Goal: Contribute content: Contribute content

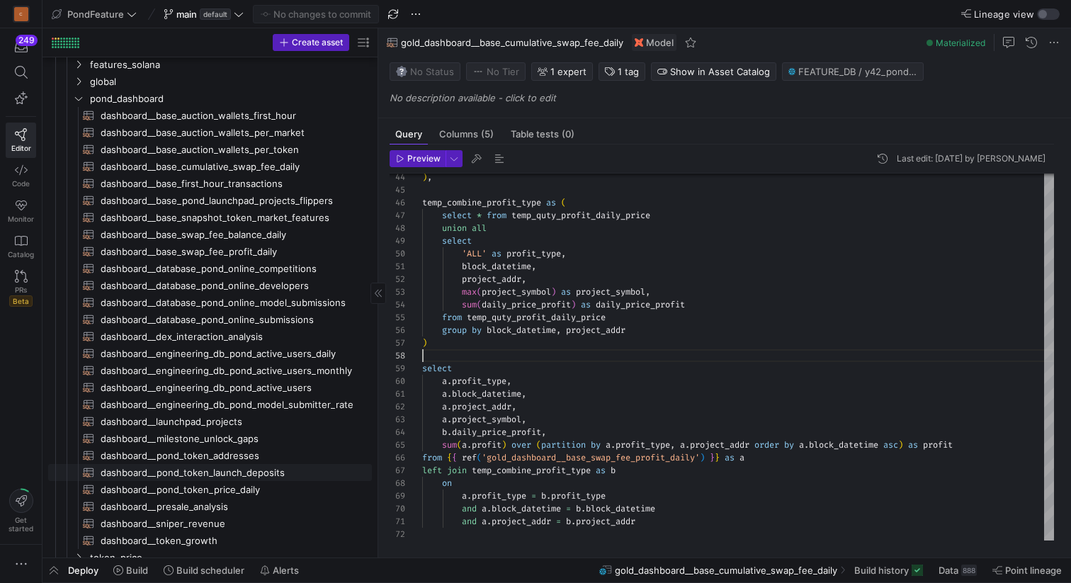
scroll to position [610, 0]
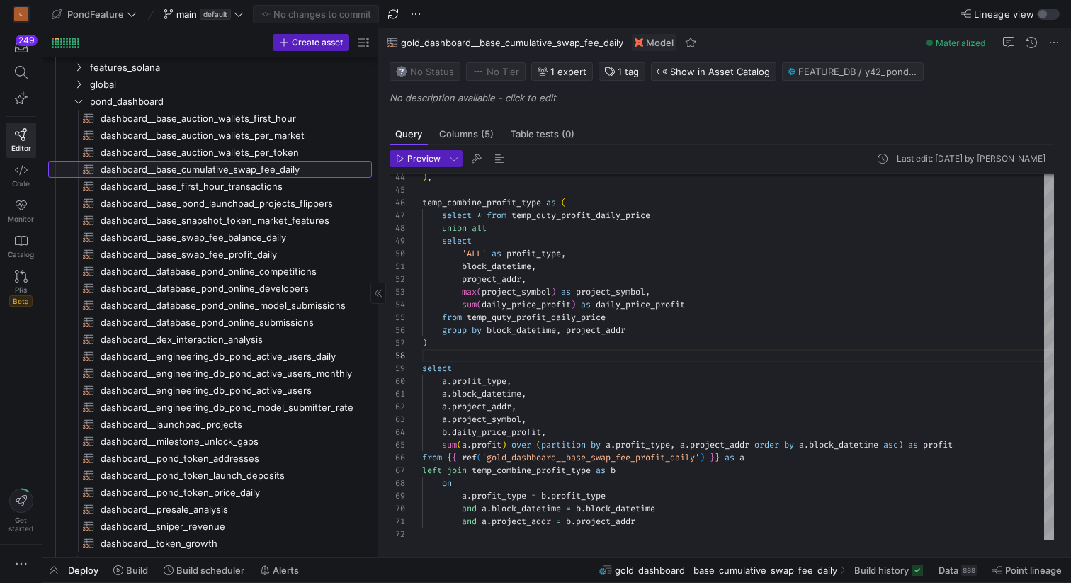
click at [263, 169] on span "dashboard__base_cumulative_swap_fee_daily​​​​​​​​​​" at bounding box center [228, 169] width 255 height 16
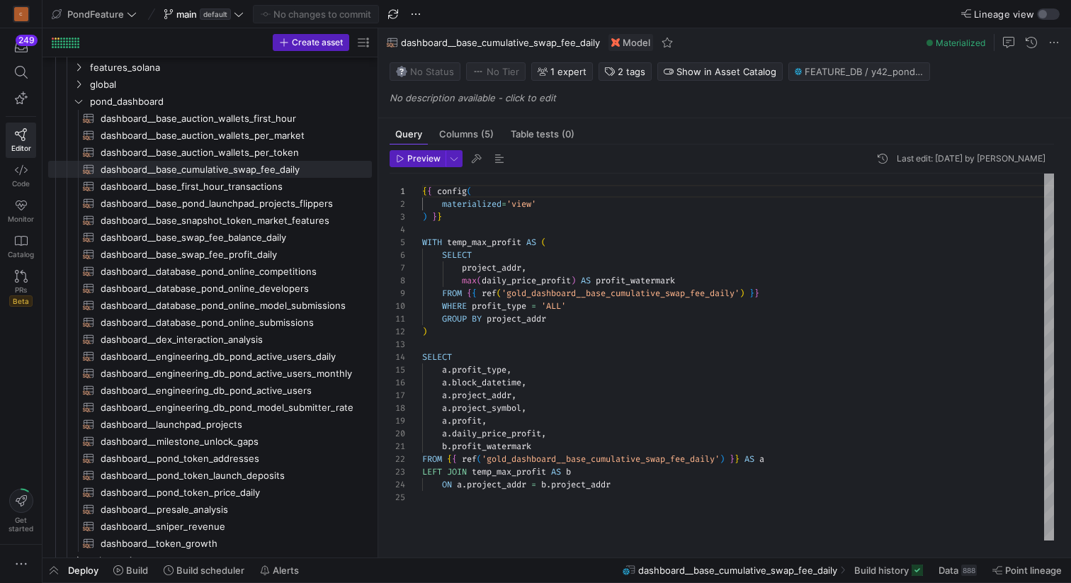
scroll to position [13, 5]
click at [473, 331] on div "{ { config ( materialized = 'view' ) } } WITH temp_max_profit AS ( SELECT proje…" at bounding box center [738, 357] width 632 height 367
click at [568, 322] on div "{ { config ( materialized = 'view' ) } } WITH temp_max_profit AS ( SELECT proje…" at bounding box center [738, 357] width 632 height 367
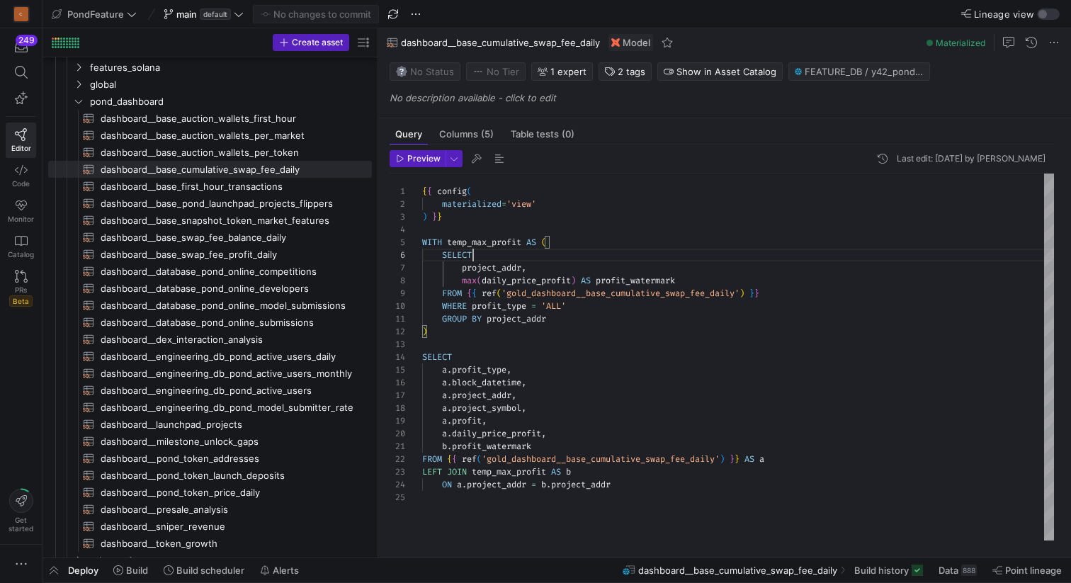
click at [486, 255] on div "{ { config ( materialized = 'view' ) } } WITH temp_max_profit AS ( SELECT proje…" at bounding box center [738, 357] width 632 height 367
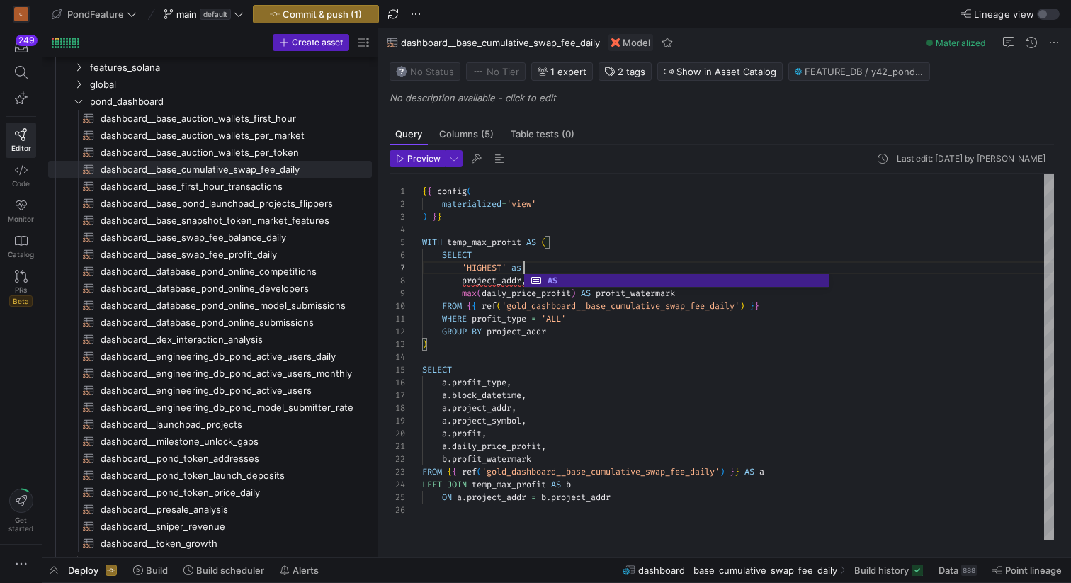
scroll to position [76, 107]
click at [494, 382] on div "{ { config ( materialized = 'view' ) } } WITH temp_max_profit AS ( SELECT proje…" at bounding box center [738, 357] width 632 height 367
click at [537, 264] on div "{ { config ( materialized = 'view' ) } } WITH temp_max_profit AS ( SELECT proje…" at bounding box center [738, 357] width 632 height 367
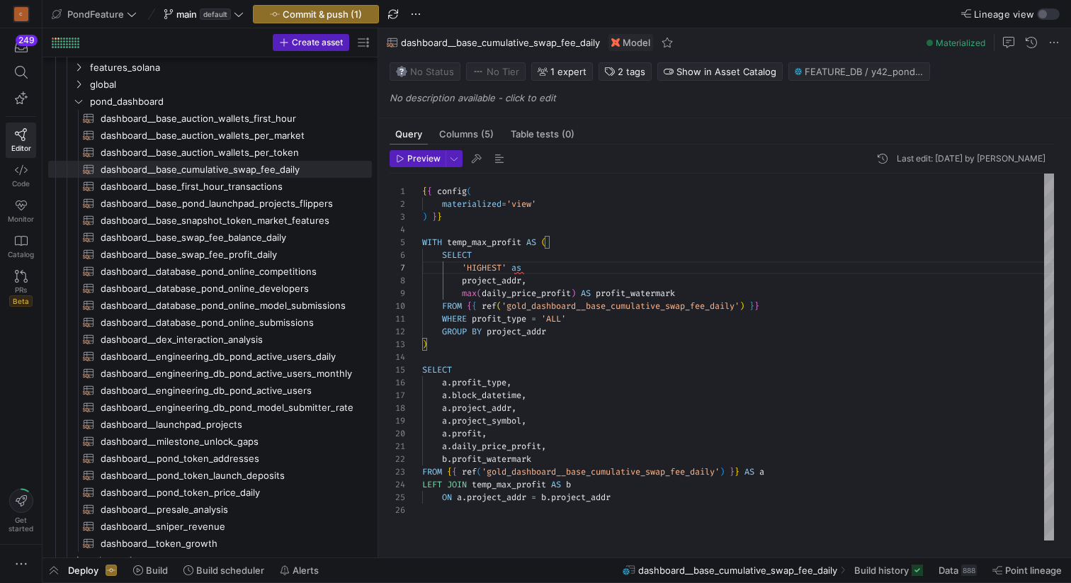
scroll to position [89, 107]
click at [476, 383] on div "{ { config ( materialized = 'view' ) } } WITH temp_max_profit AS ( SELECT proje…" at bounding box center [738, 357] width 632 height 367
click at [550, 267] on div "{ { config ( materialized = 'view' ) } } WITH temp_max_profit AS ( SELECT proje…" at bounding box center [738, 357] width 632 height 367
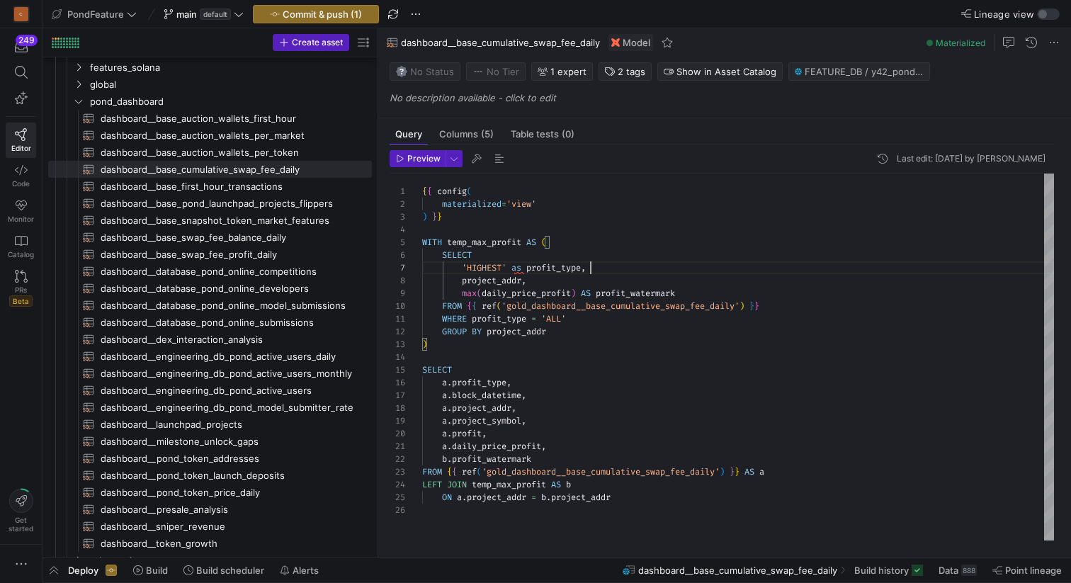
scroll to position [89, 41]
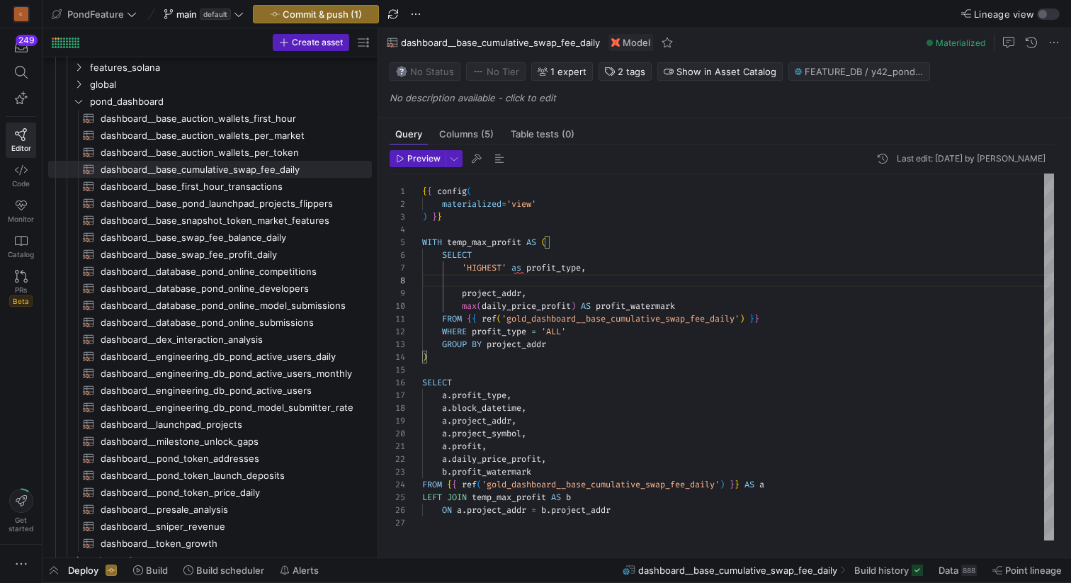
click at [541, 285] on div "{ { config ( materialized = 'view' ) } } WITH temp_max_profit AS ( SELECT proje…" at bounding box center [738, 357] width 632 height 367
click at [551, 285] on div "{ { config ( materialized = 'view' ) } } WITH temp_max_profit AS ( SELECT proje…" at bounding box center [738, 357] width 632 height 367
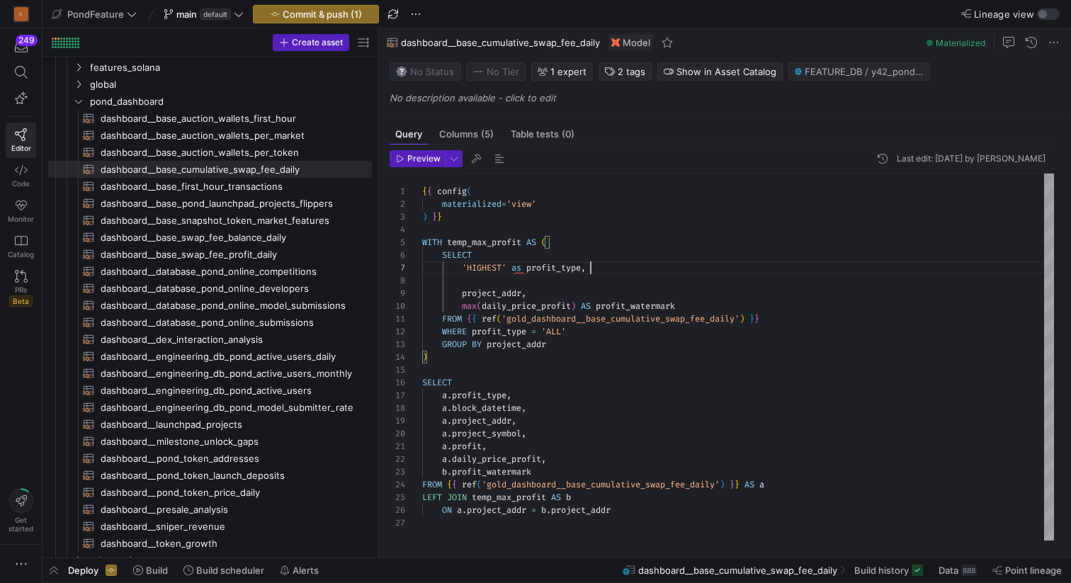
scroll to position [76, 169]
click at [610, 271] on div "{ { config ( materialized = 'view' ) } } WITH temp_max_profit AS ( SELECT proje…" at bounding box center [738, 357] width 632 height 367
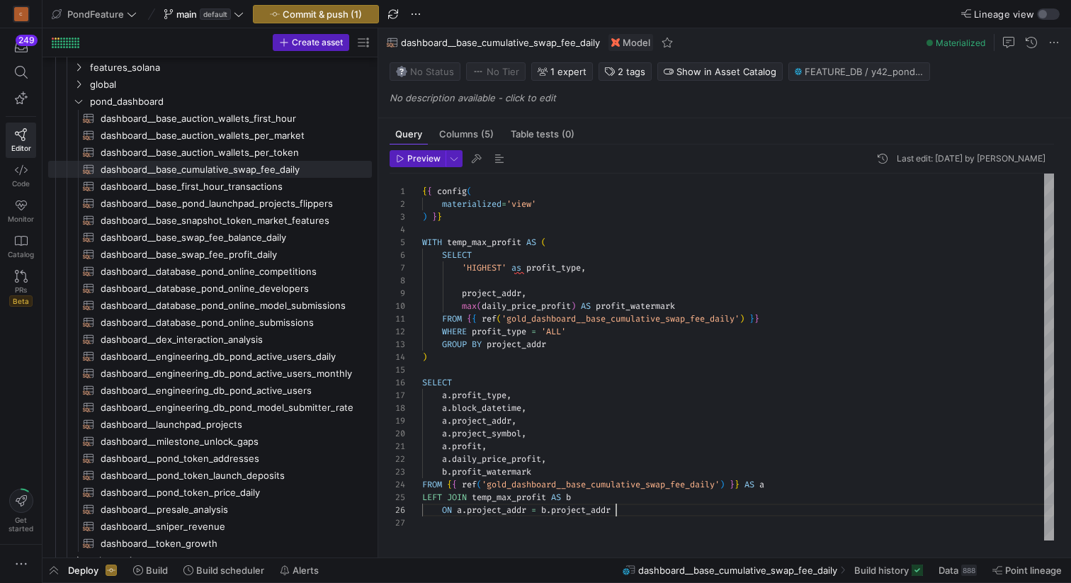
click at [635, 506] on div "{ { config ( materialized = 'view' ) } } WITH temp_max_profit AS ( SELECT proje…" at bounding box center [738, 357] width 632 height 367
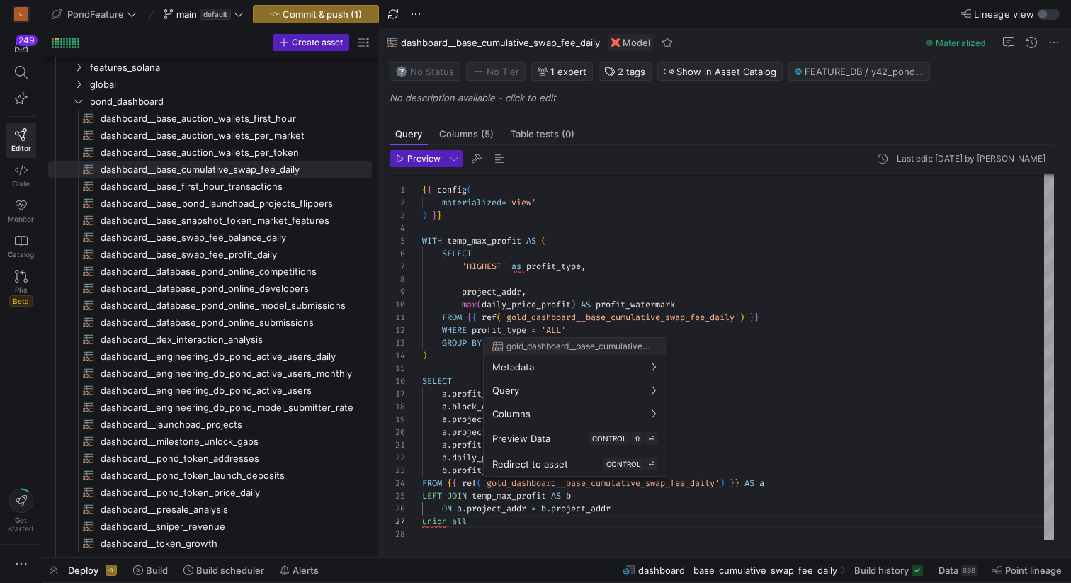
click at [450, 453] on div at bounding box center [535, 291] width 1071 height 583
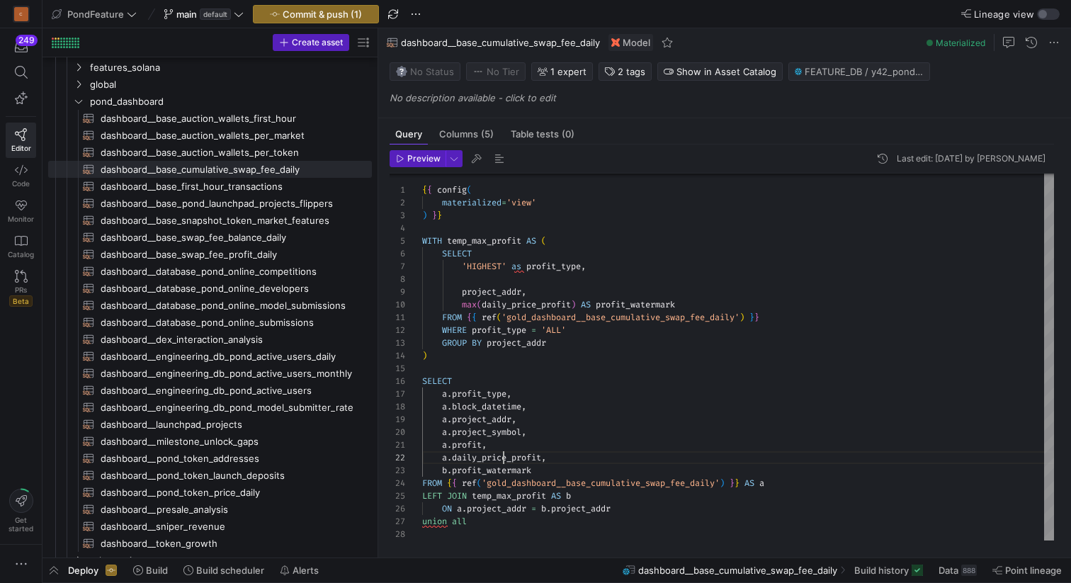
click at [501, 453] on div "{ { config ( materialized = 'view' ) } } WITH temp_max_profit AS ( SELECT proje…" at bounding box center [738, 356] width 632 height 368
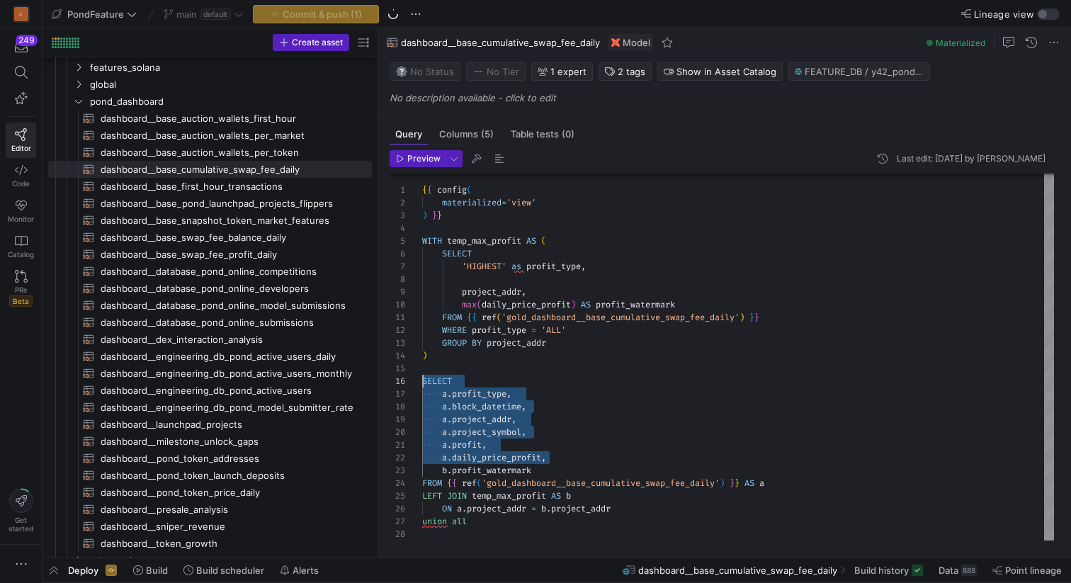
scroll to position [64, 0]
drag, startPoint x: 572, startPoint y: 456, endPoint x: 406, endPoint y: 381, distance: 181.3
click at [422, 381] on div "{ { config ( materialized = 'view' ) } } WITH temp_max_profit AS ( SELECT proje…" at bounding box center [738, 356] width 632 height 368
click at [498, 524] on div "{ { config ( materialized = 'view' ) } } WITH temp_max_profit AS ( SELECT proje…" at bounding box center [738, 356] width 632 height 368
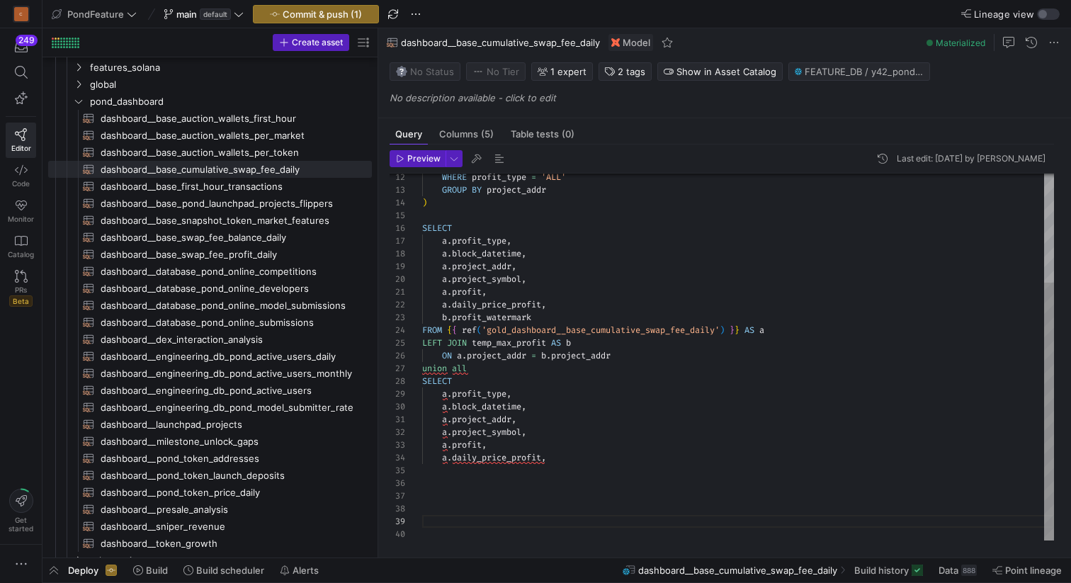
scroll to position [51, 0]
click at [502, 474] on div "WHERE profit_type = 'ALL' GROUP BY project_addr ) SELECT a . profit_type , a . …" at bounding box center [738, 279] width 632 height 521
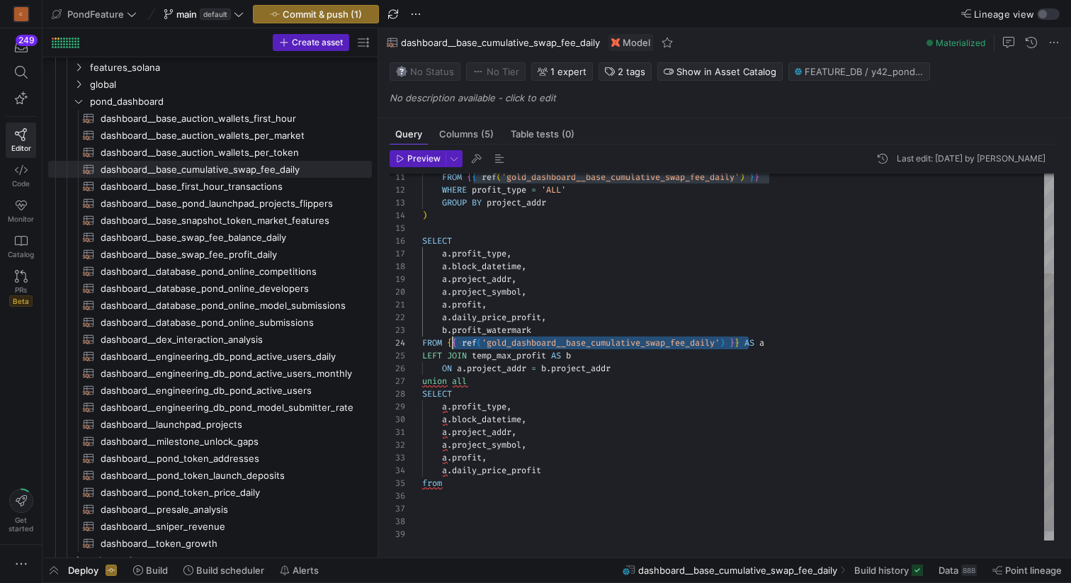
scroll to position [38, 25]
drag, startPoint x: 751, startPoint y: 342, endPoint x: 448, endPoint y: 341, distance: 302.4
click at [448, 341] on div "WHERE profit_type = 'ALL' GROUP BY project_addr ) SELECT a . profit_type , a . …" at bounding box center [738, 292] width 632 height 521
click at [458, 484] on div "WHERE profit_type = 'ALL' GROUP BY project_addr ) SELECT a . profit_type , a . …" at bounding box center [738, 292] width 632 height 521
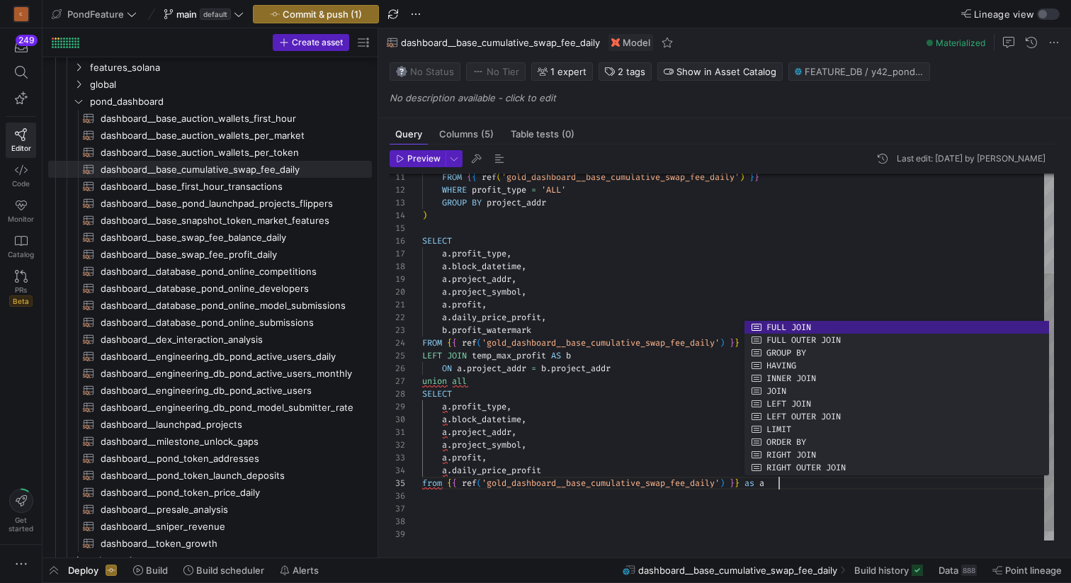
scroll to position [102, 30]
click at [451, 406] on div "WHERE profit_type = 'ALL' GROUP BY project_addr ) SELECT a . profit_type , a . …" at bounding box center [738, 292] width 632 height 521
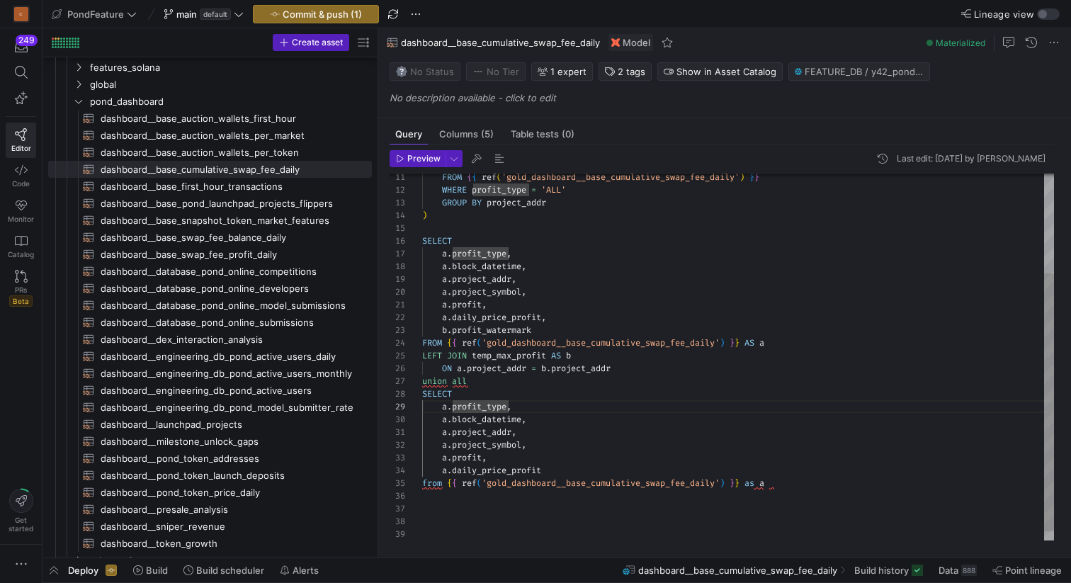
scroll to position [13, 107]
click at [615, 445] on div "WHERE profit_type = 'ALL' GROUP BY project_addr ) SELECT a . profit_type , a . …" at bounding box center [738, 292] width 632 height 521
drag, startPoint x: 448, startPoint y: 354, endPoint x: 422, endPoint y: 354, distance: 26.2
click at [422, 354] on div "WHERE profit_type = 'ALL' GROUP BY project_addr ) SELECT a . profit_type , a . …" at bounding box center [738, 292] width 632 height 521
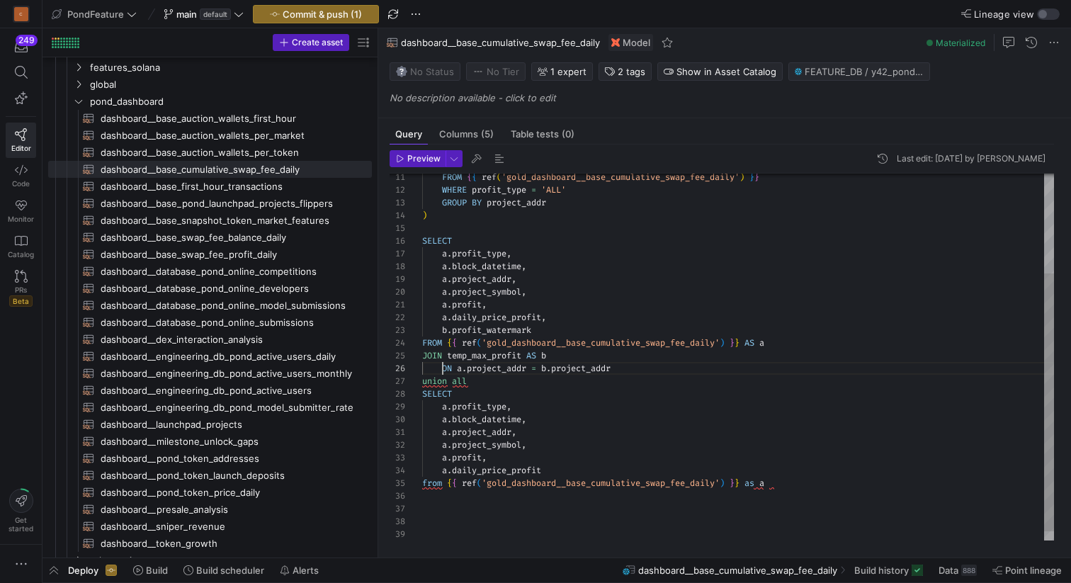
scroll to position [64, 21]
click at [443, 365] on div "WHERE profit_type = 'ALL' GROUP BY project_addr ) SELECT a . profit_type , a . …" at bounding box center [738, 292] width 632 height 521
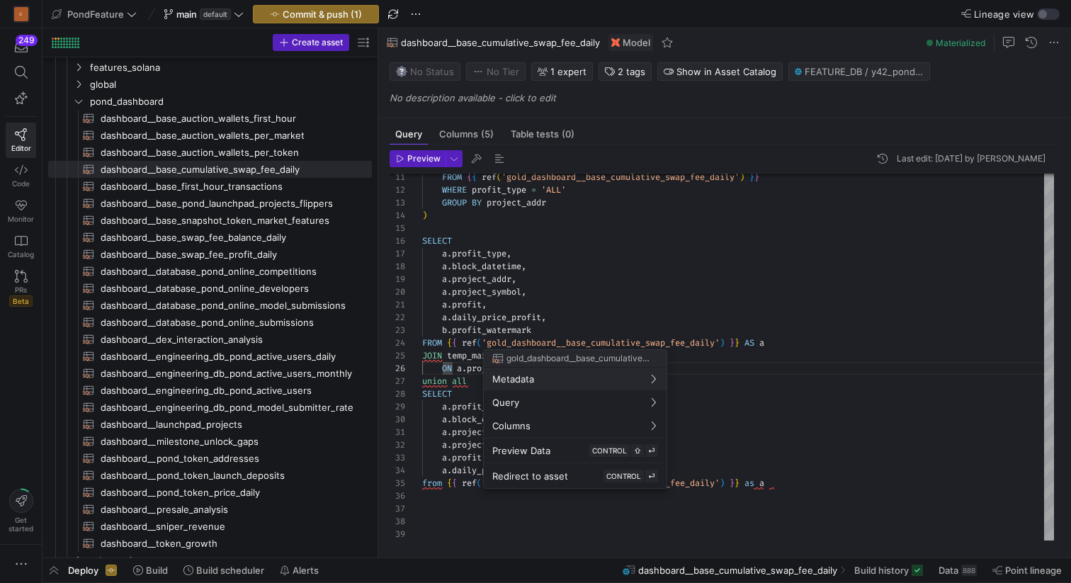
click at [508, 223] on div at bounding box center [535, 291] width 1071 height 583
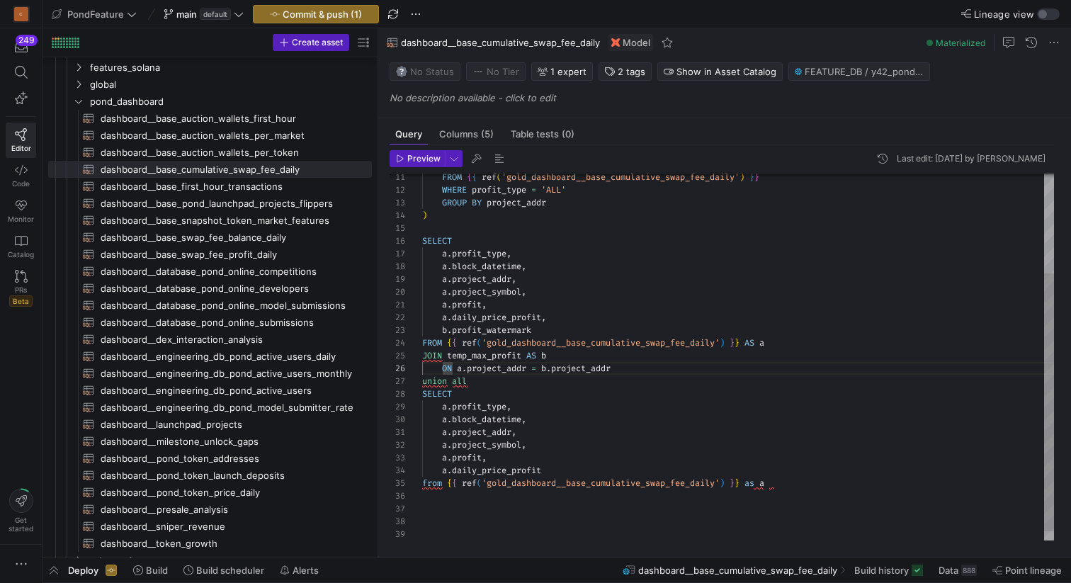
scroll to position [51, 0]
click at [509, 227] on div "WHERE profit_type = 'ALL' GROUP BY project_addr ) SELECT a . profit_type , a . …" at bounding box center [738, 292] width 632 height 521
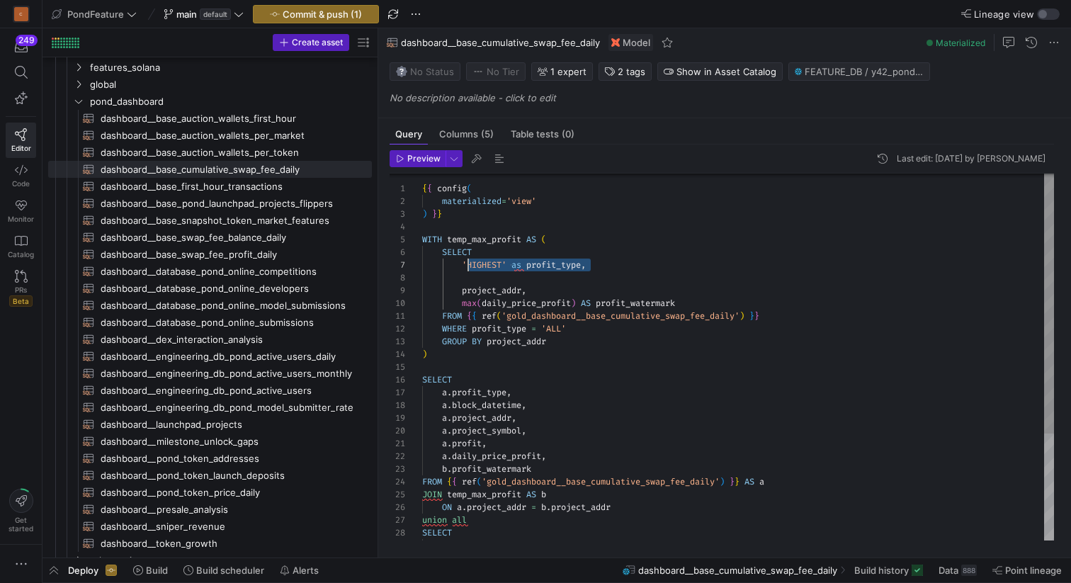
scroll to position [76, 41]
drag, startPoint x: 593, startPoint y: 266, endPoint x: 462, endPoint y: 266, distance: 131.0
click at [462, 266] on div "WHERE profit_type = 'ALL' GROUP BY project_addr ) SELECT a . profit_type , a . …" at bounding box center [738, 431] width 632 height 521
drag, startPoint x: 509, startPoint y: 392, endPoint x: 443, endPoint y: 391, distance: 65.9
click at [443, 391] on div "WHERE profit_type = 'ALL' GROUP BY project_addr ) SELECT a . profit_type , a . …" at bounding box center [738, 431] width 632 height 521
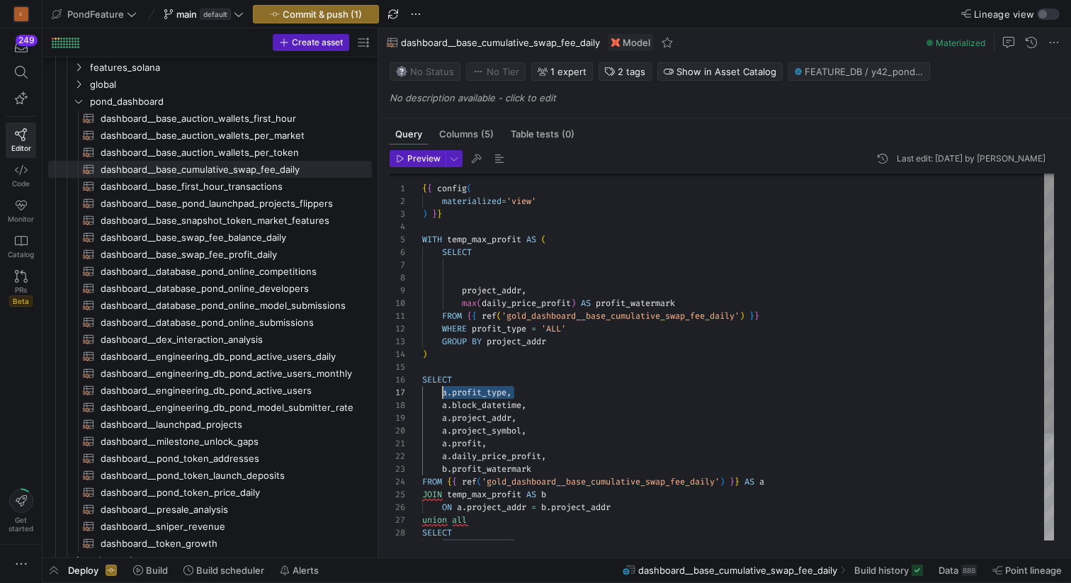
drag, startPoint x: 535, startPoint y: 394, endPoint x: 443, endPoint y: 391, distance: 92.1
click at [443, 391] on div "WHERE profit_type = 'ALL' GROUP BY project_addr ) SELECT a . profit_type , a . …" at bounding box center [738, 431] width 632 height 521
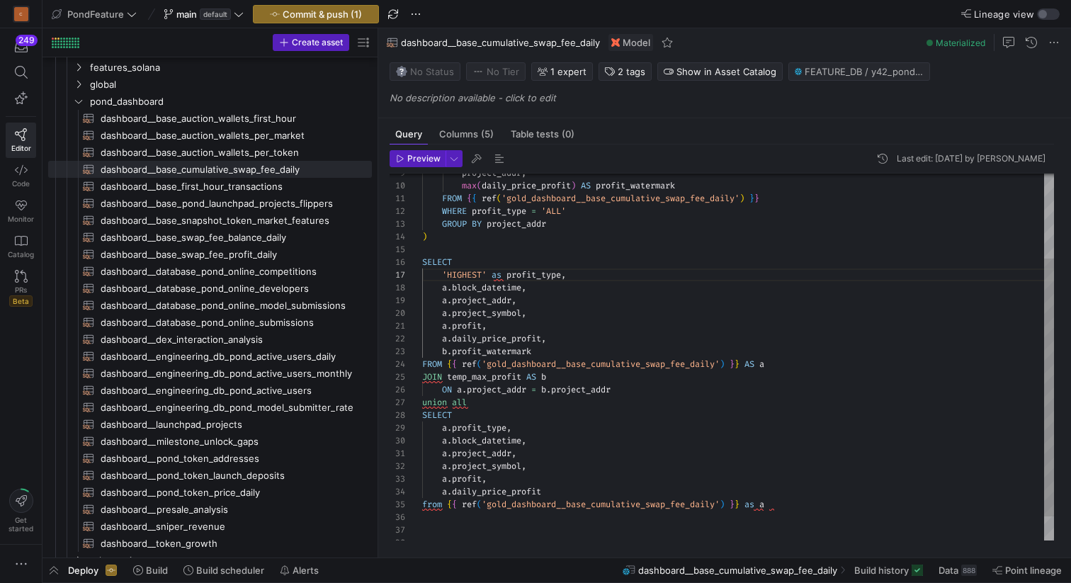
click at [636, 387] on div "WHERE profit_type = 'ALL' GROUP BY project_addr ) SELECT 'HIGHEST' as profit_ty…" at bounding box center [738, 313] width 632 height 521
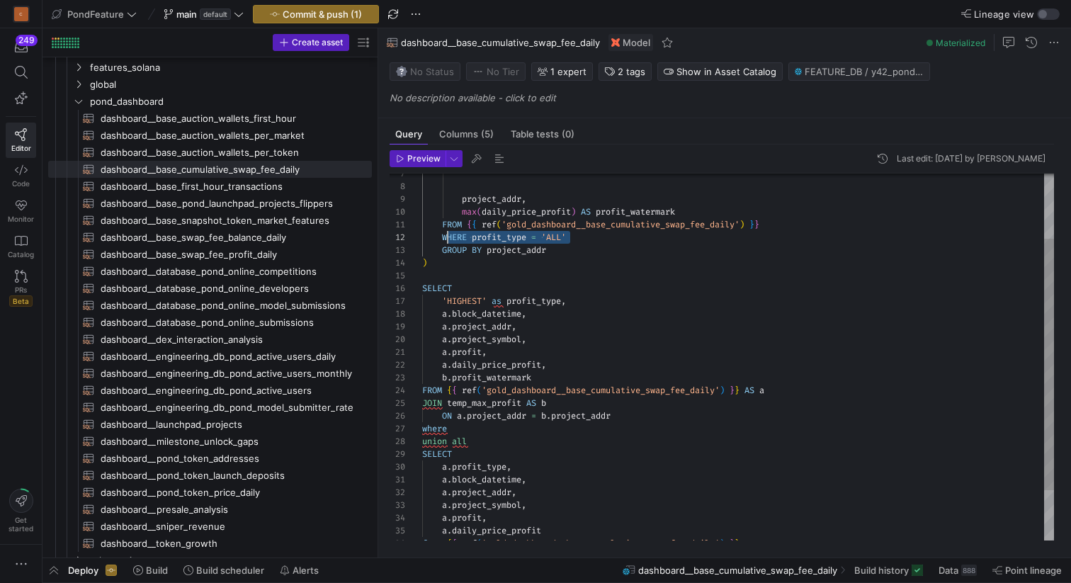
scroll to position [13, 21]
drag, startPoint x: 581, startPoint y: 236, endPoint x: 440, endPoint y: 236, distance: 140.9
click at [440, 236] on div "WHERE profit_type = 'ALL' GROUP BY project_addr ) SELECT 'HIGHEST' as profit_ty…" at bounding box center [738, 346] width 632 height 534
click at [434, 426] on div "WHERE profit_type = 'ALL' GROUP BY project_addr ) SELECT 'HIGHEST' as profit_ty…" at bounding box center [738, 346] width 632 height 534
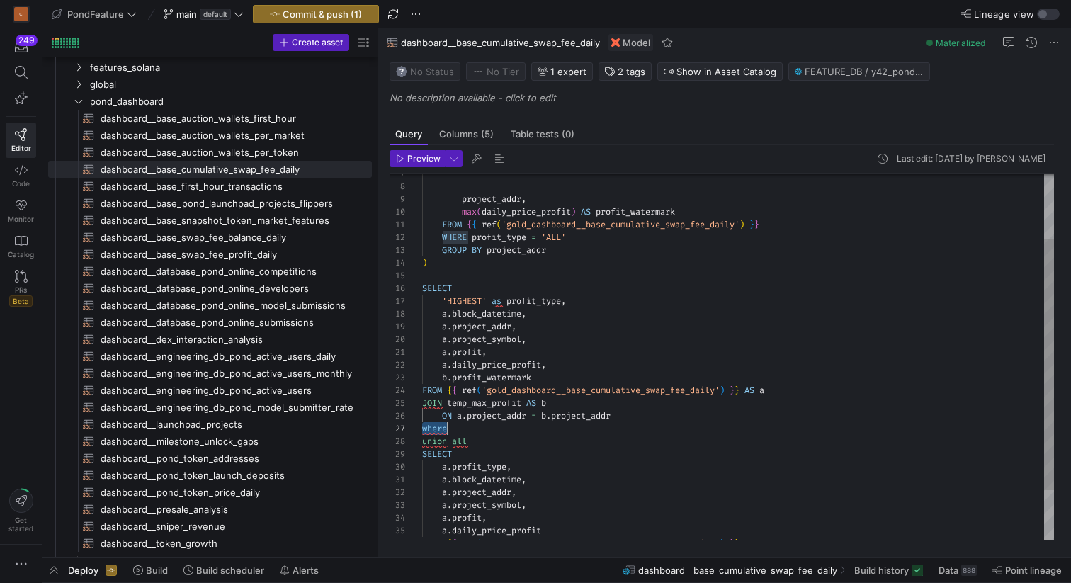
scroll to position [76, 127]
click at [451, 430] on div "WHERE profit_type = 'ALL' GROUP BY project_addr ) SELECT 'HIGHEST' as profit_ty…" at bounding box center [738, 346] width 632 height 534
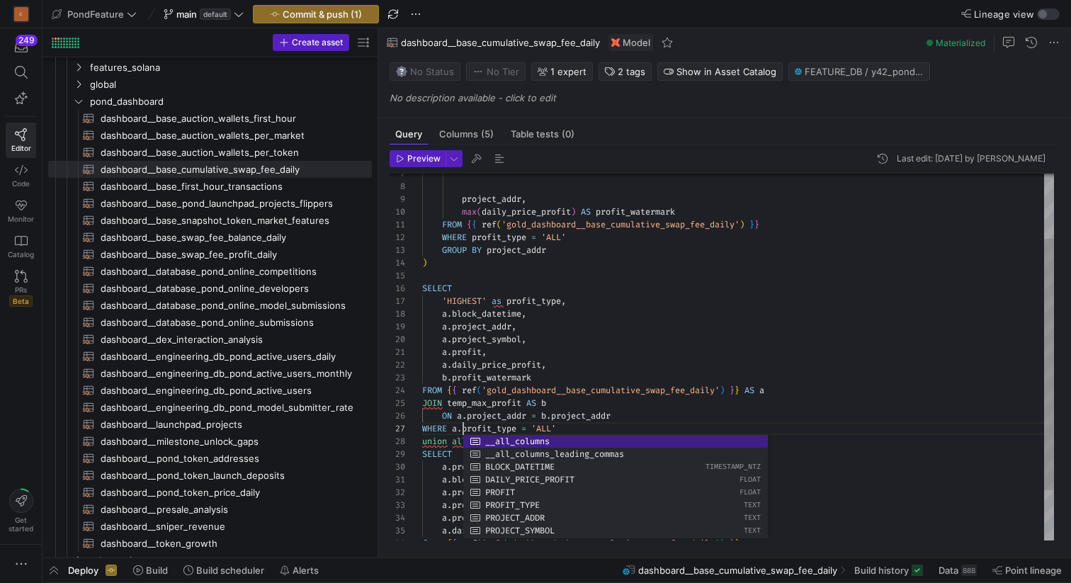
scroll to position [51, 127]
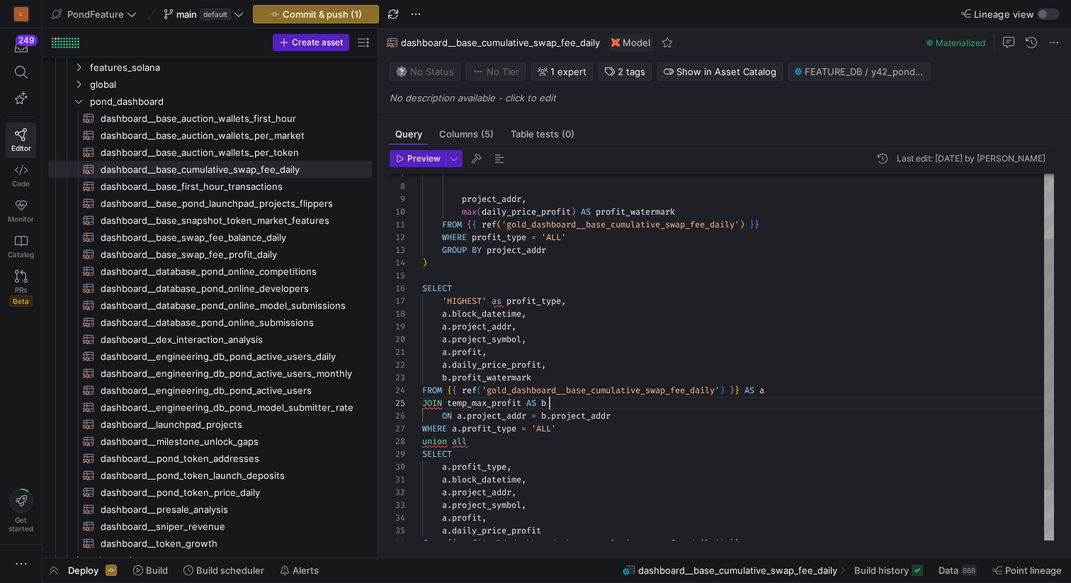
click at [567, 402] on div "WHERE profit_type = 'ALL' GROUP BY project_addr ) SELECT 'HIGHEST' as profit_ty…" at bounding box center [738, 346] width 632 height 534
click at [486, 312] on div "WHERE profit_type = 'ALL' GROUP BY project_addr ) SELECT 'HIGHEST' as profit_ty…" at bounding box center [738, 346] width 632 height 534
click at [571, 426] on div "WHERE profit_type = 'ALL' GROUP BY project_addr ) SELECT 'HIGHEST' as profit_ty…" at bounding box center [738, 346] width 632 height 534
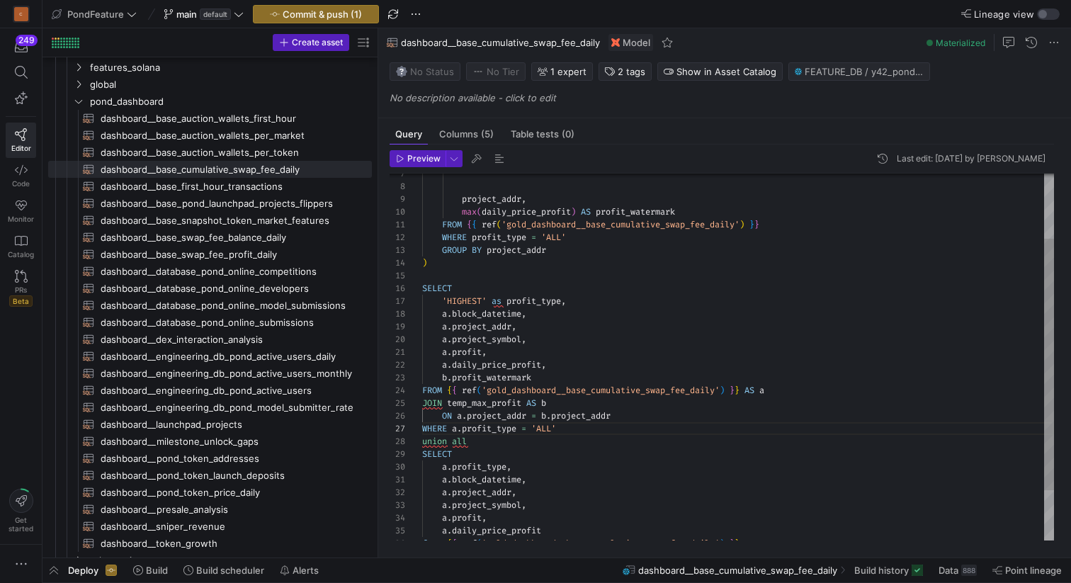
click at [468, 298] on div "WHERE profit_type = 'ALL' GROUP BY project_addr ) SELECT 'HIGHEST' as profit_ty…" at bounding box center [738, 346] width 632 height 534
click at [556, 316] on div "WHERE profit_type = 'ALL' GROUP BY project_addr ) SELECT 'HIGHEST' as profit_ty…" at bounding box center [738, 346] width 632 height 534
click at [506, 316] on div "WHERE profit_type = 'ALL' GROUP BY project_addr ) SELECT 'HIGHEST' as profit_ty…" at bounding box center [738, 346] width 632 height 534
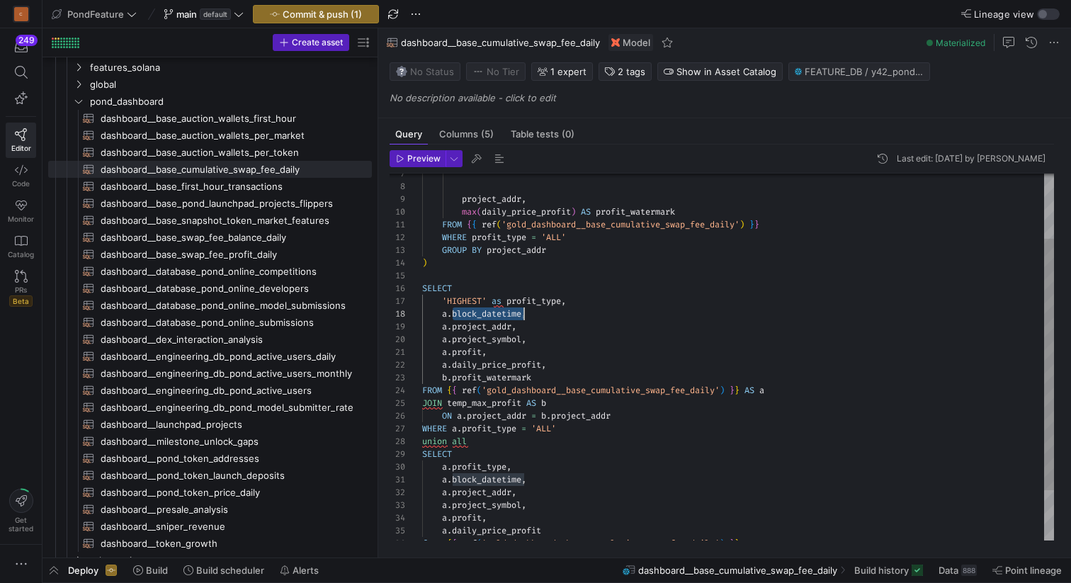
click at [506, 316] on div "WHERE profit_type = 'ALL' GROUP BY project_addr ) SELECT 'HIGHEST' as profit_ty…" at bounding box center [738, 346] width 632 height 534
click at [468, 324] on div "WHERE profit_type = 'ALL' GROUP BY project_addr ) SELECT 'HIGHEST' as profit_ty…" at bounding box center [738, 346] width 632 height 534
click at [471, 340] on div "WHERE profit_type = 'ALL' GROUP BY project_addr ) SELECT 'HIGHEST' as profit_ty…" at bounding box center [738, 346] width 632 height 534
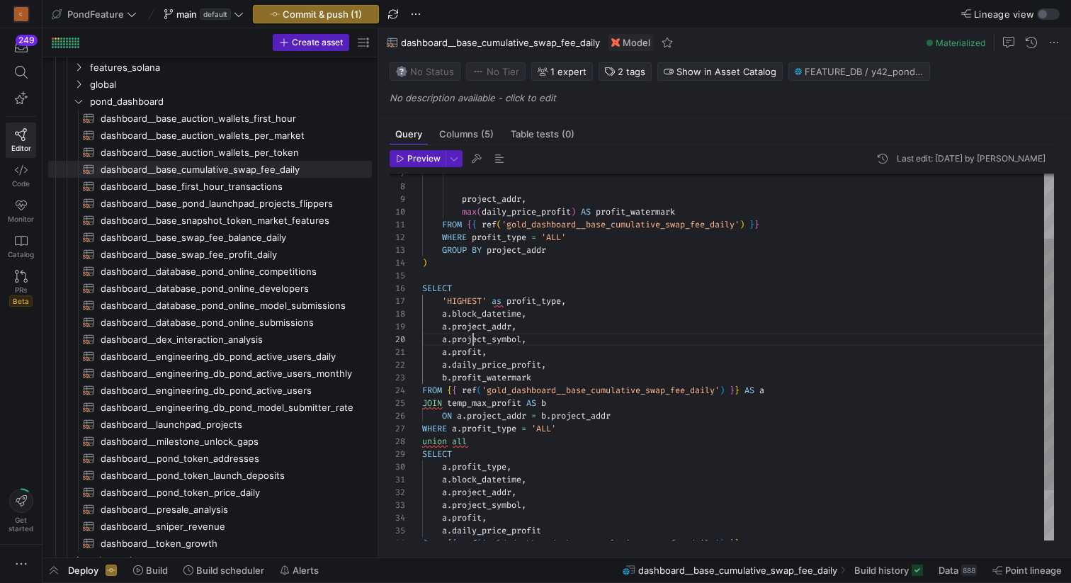
click at [471, 340] on div "WHERE profit_type = 'ALL' GROUP BY project_addr ) SELECT 'HIGHEST' as profit_ty…" at bounding box center [738, 346] width 632 height 534
click at [465, 355] on div "WHERE profit_type = 'ALL' GROUP BY project_addr ) SELECT 'HIGHEST' as profit_ty…" at bounding box center [738, 346] width 632 height 534
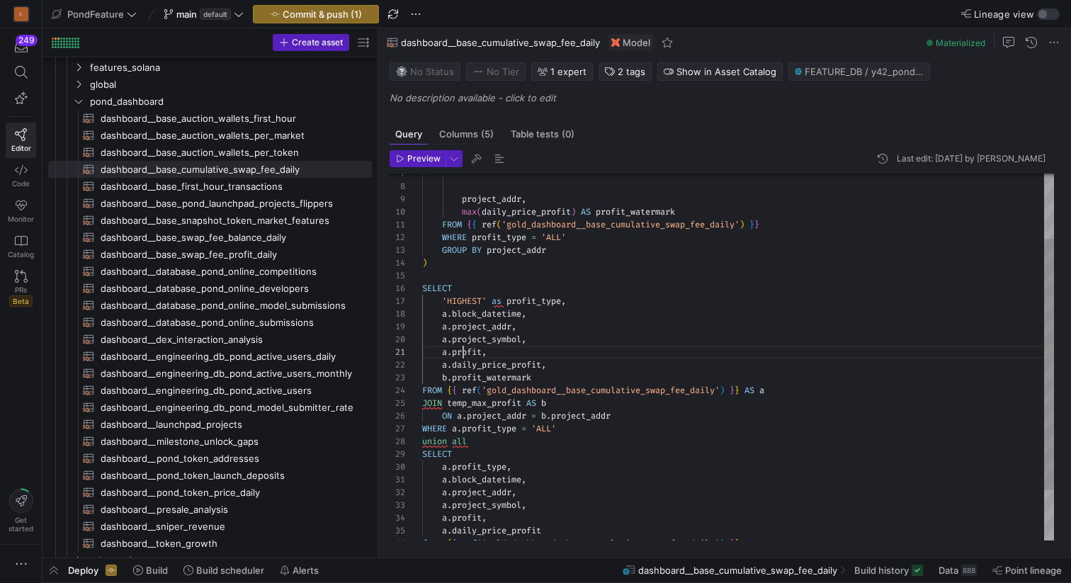
click at [465, 355] on div "WHERE profit_type = 'ALL' GROUP BY project_addr ) SELECT 'HIGHEST' as profit_ty…" at bounding box center [738, 346] width 632 height 534
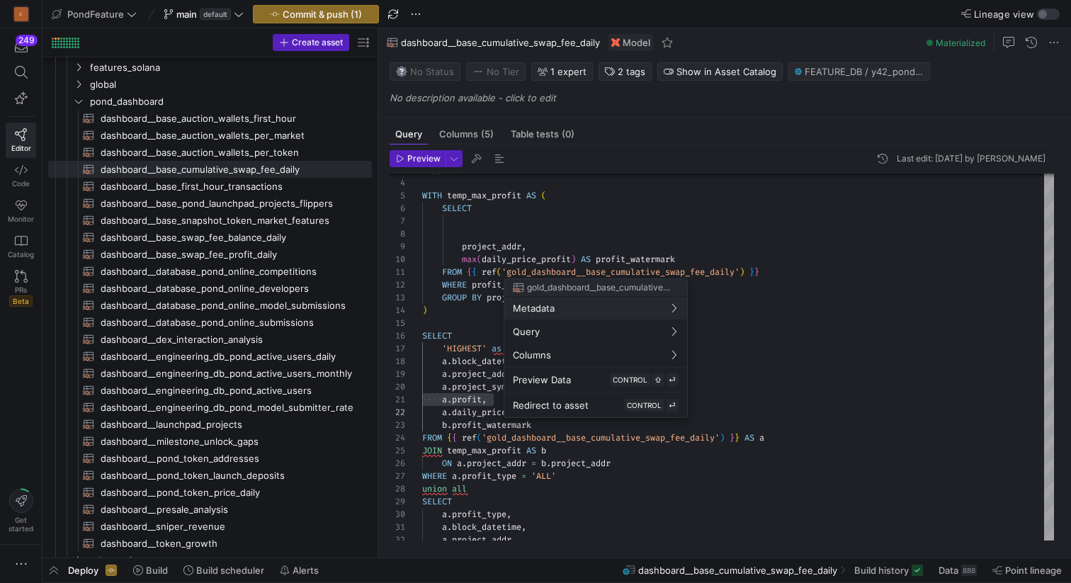
click at [621, 256] on div at bounding box center [535, 291] width 1071 height 583
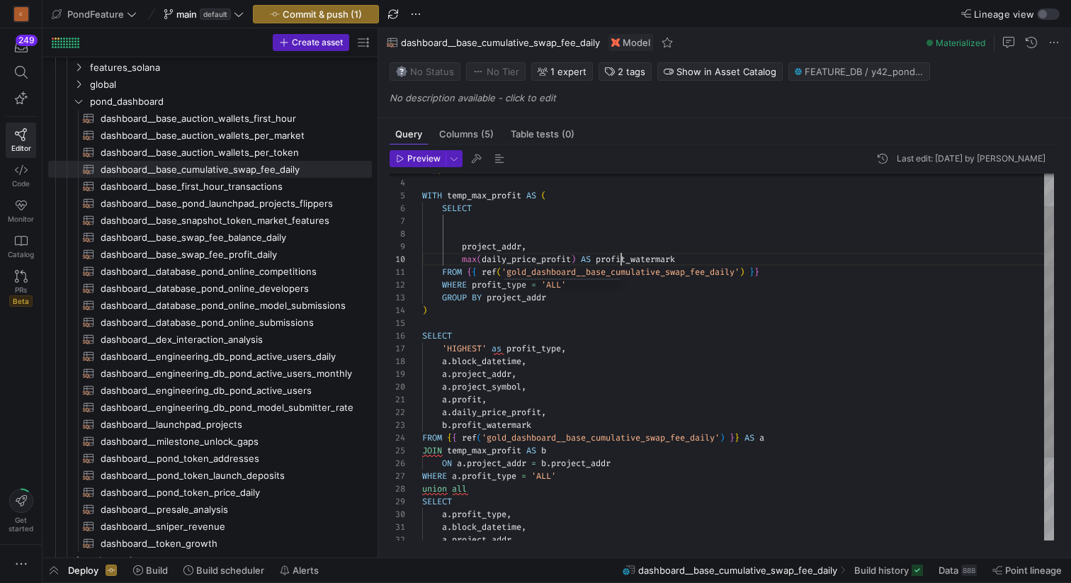
click at [621, 256] on div "WHERE profit_type = 'ALL' GROUP BY project_addr ) SELECT 'HIGHEST' as profit_ty…" at bounding box center [738, 394] width 632 height 534
click at [474, 398] on div "WHERE profit_type = 'ALL' GROUP BY project_addr ) SELECT 'HIGHEST' as profit_ty…" at bounding box center [738, 394] width 632 height 534
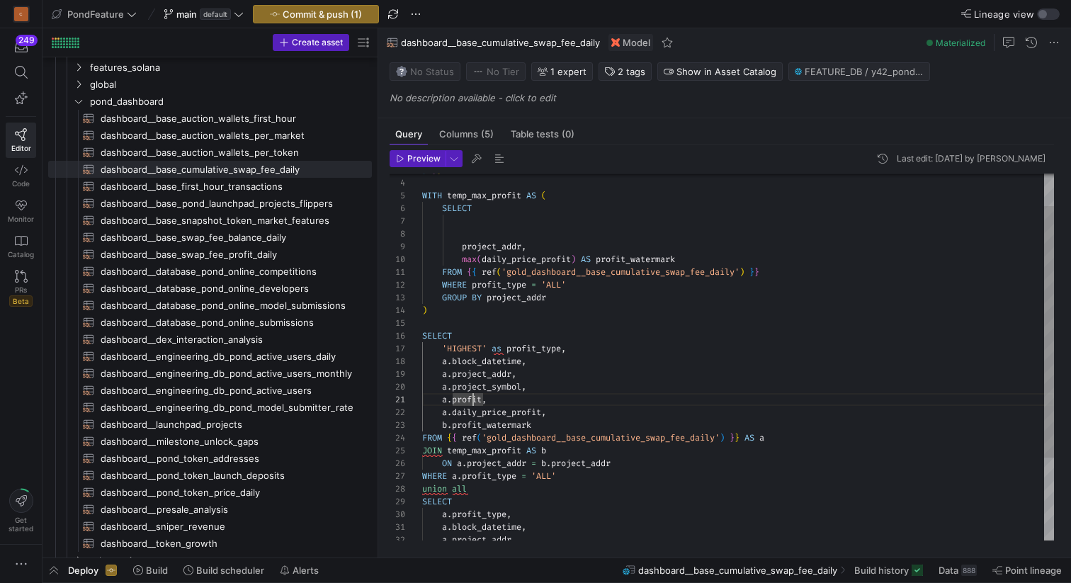
scroll to position [0, 61]
click at [474, 398] on div "WHERE profit_type = 'ALL' GROUP BY project_addr ) SELECT 'HIGHEST' as profit_ty…" at bounding box center [738, 394] width 632 height 534
click at [444, 397] on div "WHERE profit_type = 'ALL' GROUP BY project_addr ) SELECT 'HIGHEST' as profit_ty…" at bounding box center [738, 394] width 632 height 534
click at [563, 399] on div "WHERE profit_type = 'ALL' GROUP BY project_addr ) SELECT 'HIGHEST' as profit_ty…" at bounding box center [738, 394] width 632 height 534
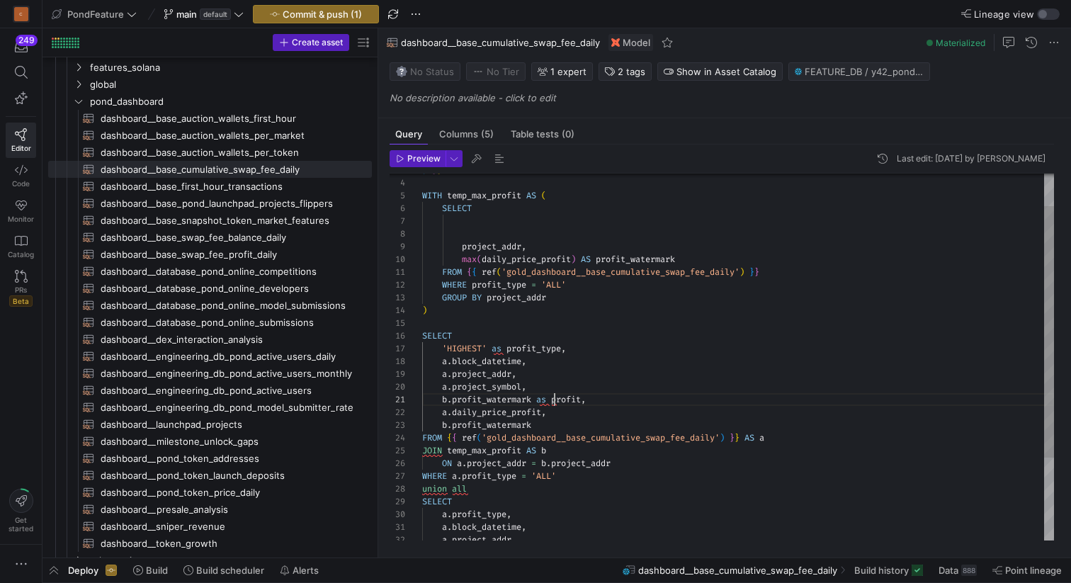
scroll to position [0, 132]
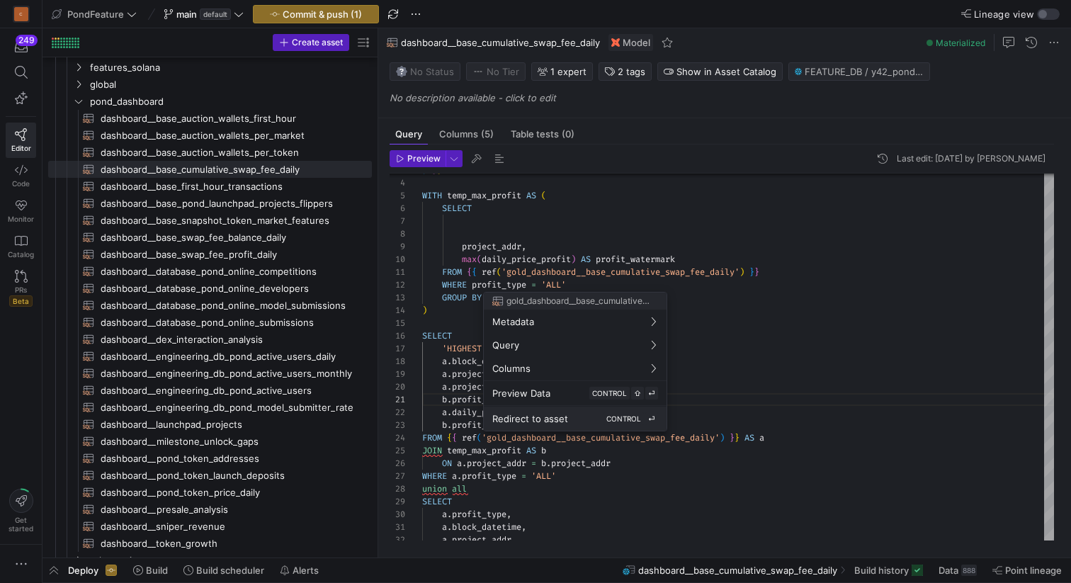
click at [557, 426] on button "Redirect to asset CONTROL ⏎" at bounding box center [575, 418] width 183 height 24
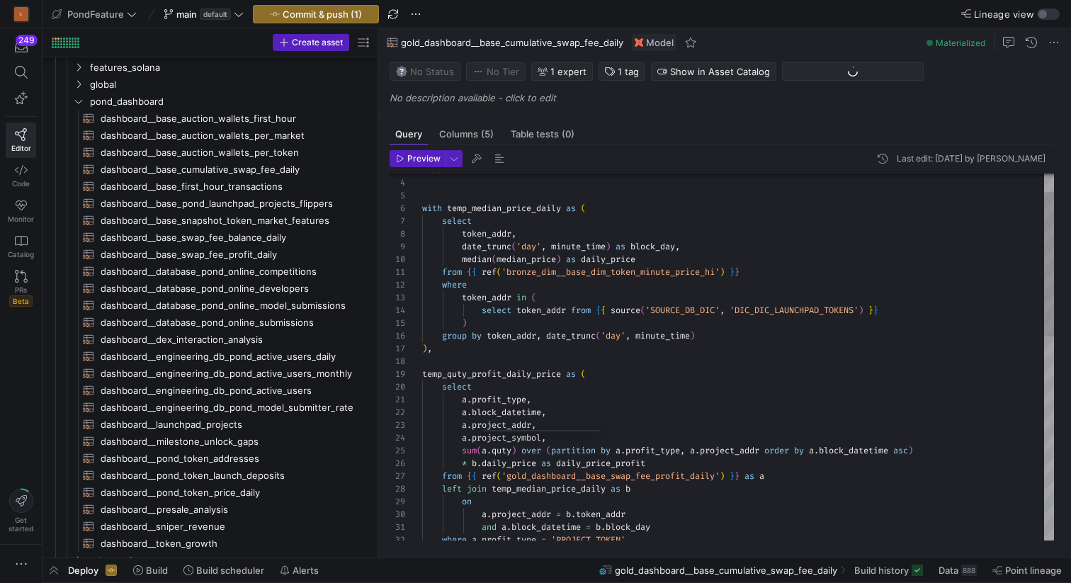
scroll to position [187, 0]
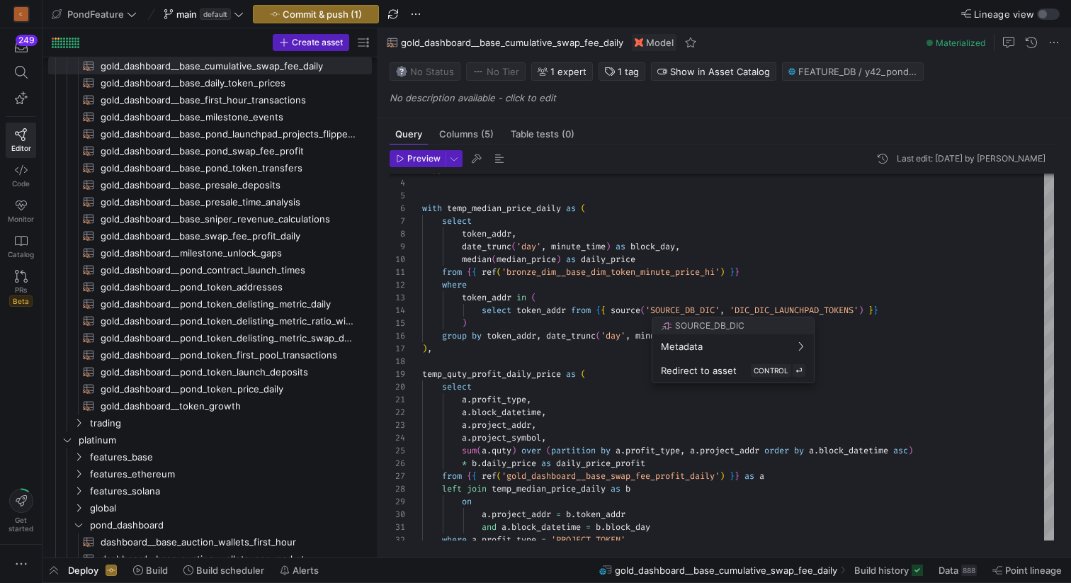
click at [491, 363] on div at bounding box center [535, 291] width 1071 height 583
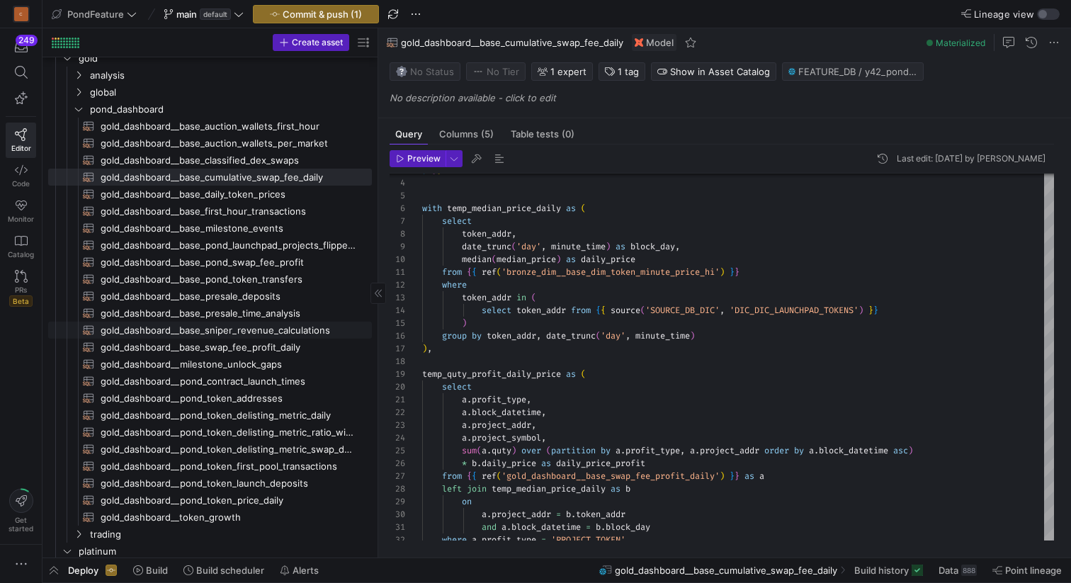
scroll to position [66, 0]
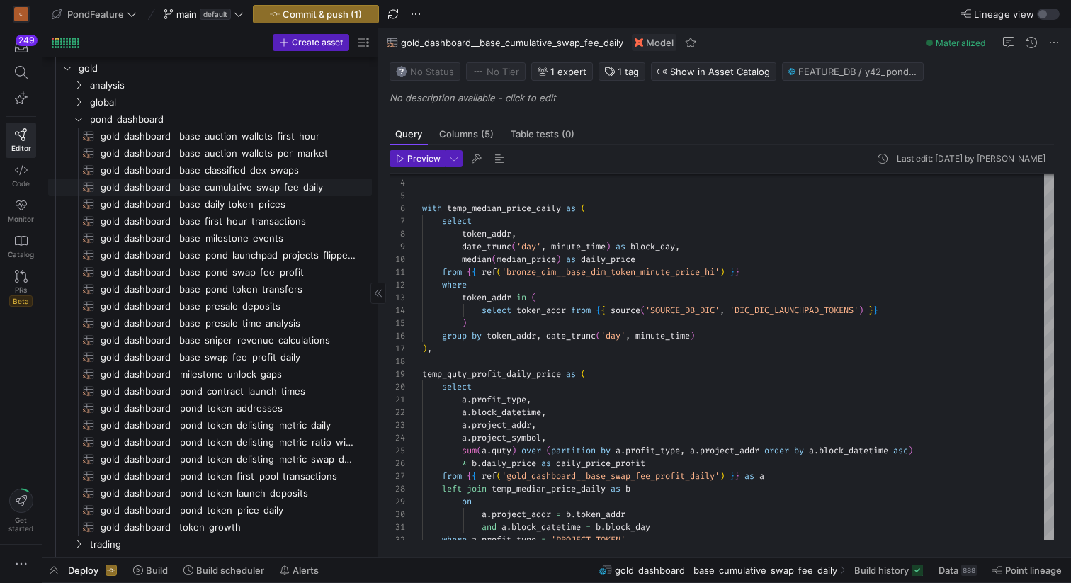
click at [304, 189] on span "gold_dashboard__base_cumulative_swap_fee_daily​​​​​​​​​​" at bounding box center [228, 187] width 255 height 16
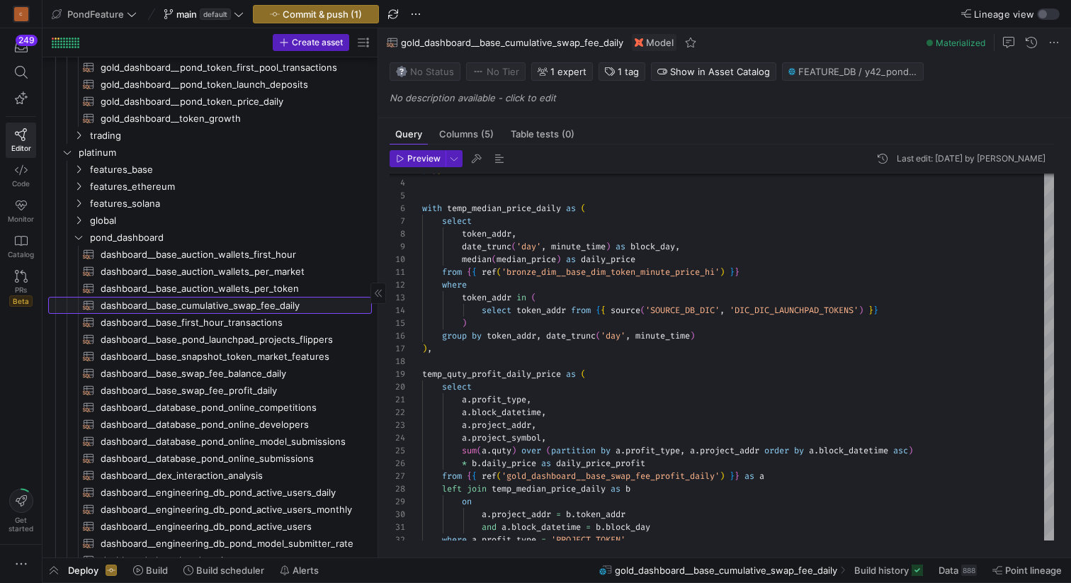
click at [284, 308] on span "dashboard__base_cumulative_swap_fee_daily​​​​​​​​​​" at bounding box center [228, 305] width 255 height 16
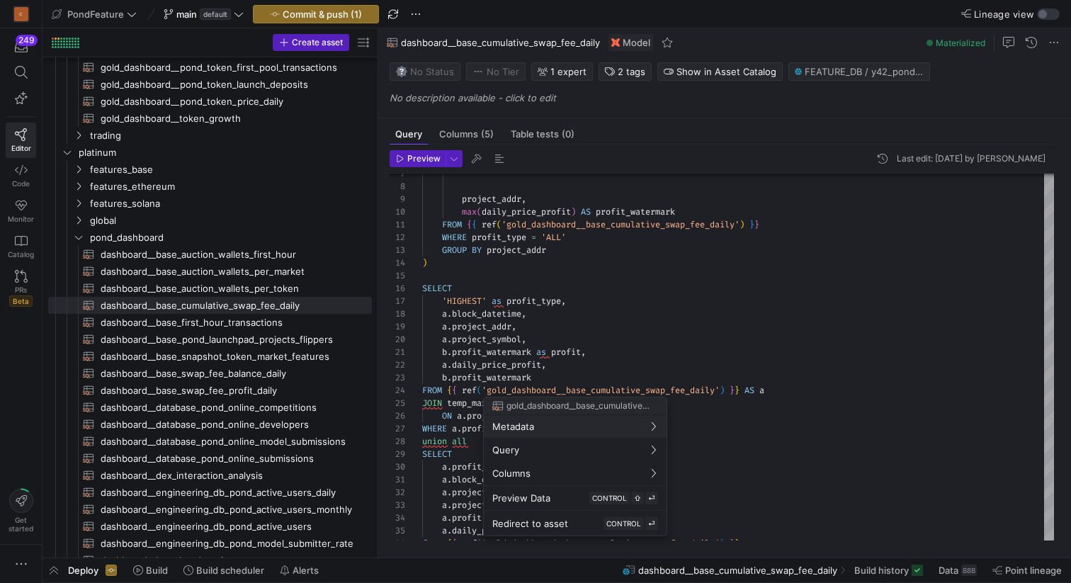
click at [598, 337] on div at bounding box center [535, 291] width 1071 height 583
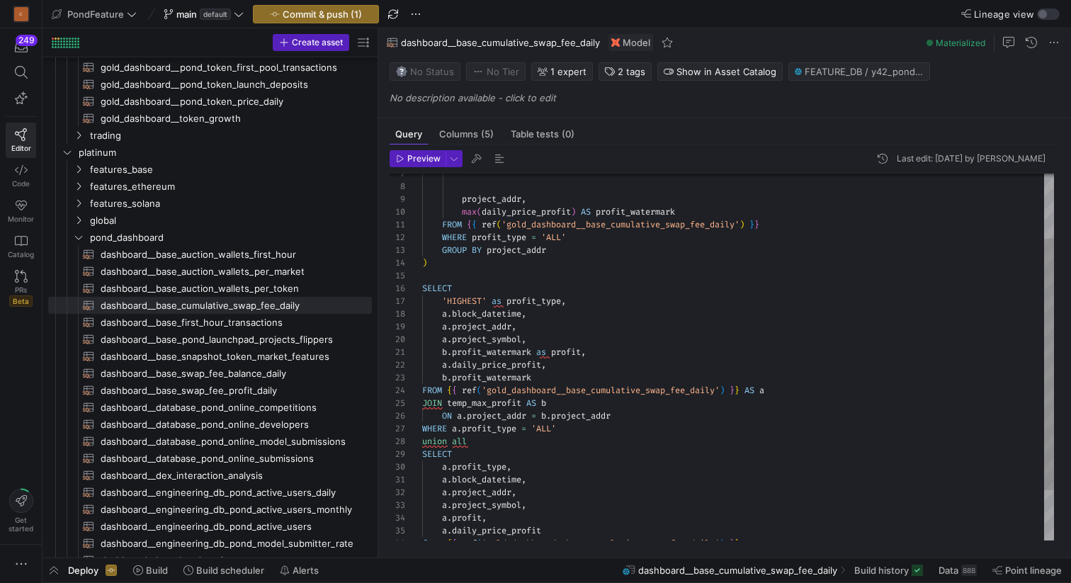
click at [563, 372] on div "GROUP BY project_addr ) SELECT 'HIGHEST' as profit_type , a . block_datetime , …" at bounding box center [738, 346] width 632 height 534
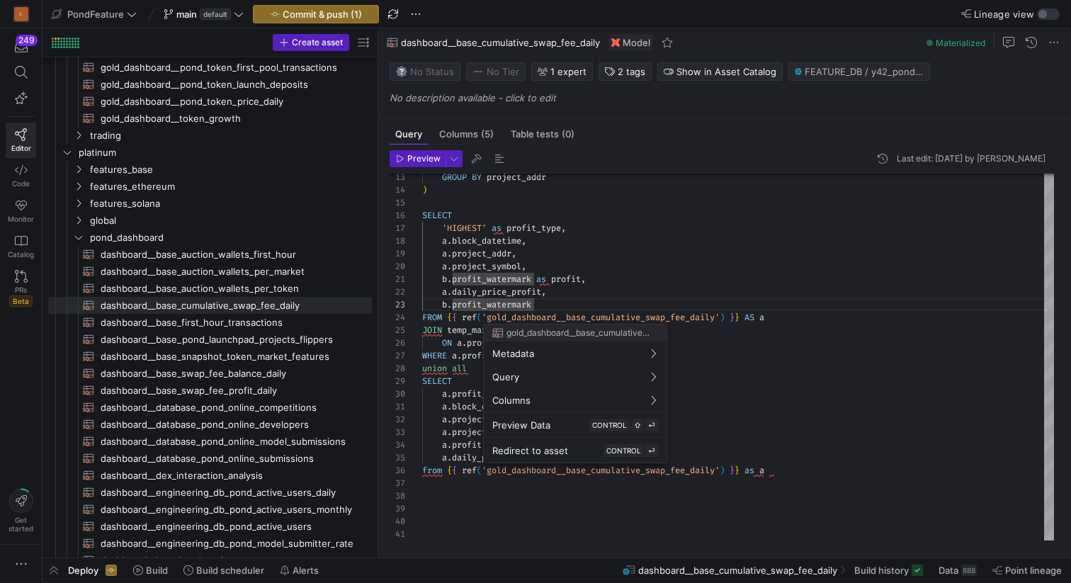
click at [573, 301] on div at bounding box center [535, 291] width 1071 height 583
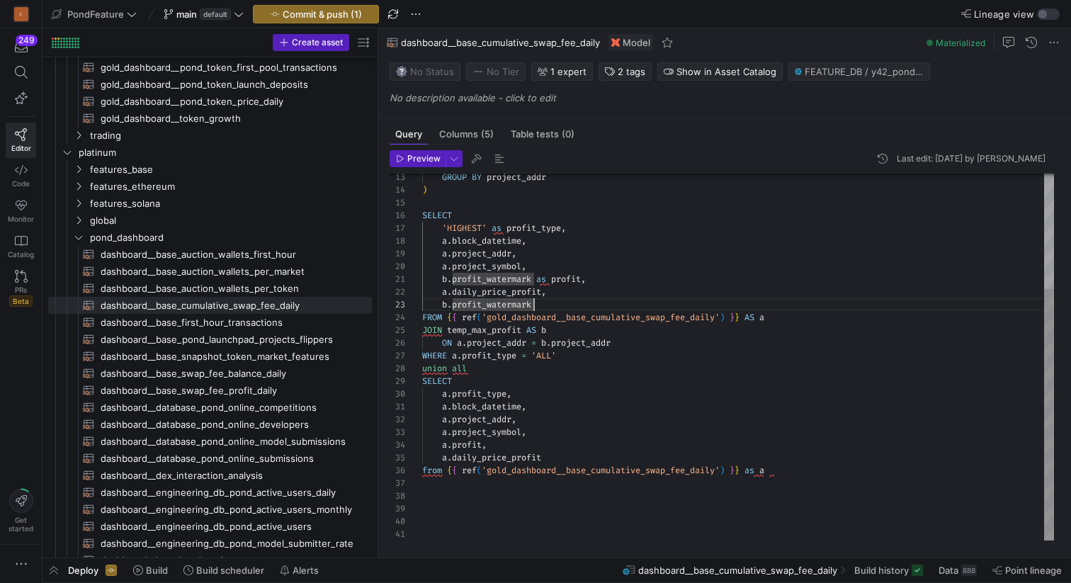
click at [561, 301] on div "GROUP BY project_addr ) SELECT 'HIGHEST' as profit_type , a . block_datetime , …" at bounding box center [738, 273] width 632 height 534
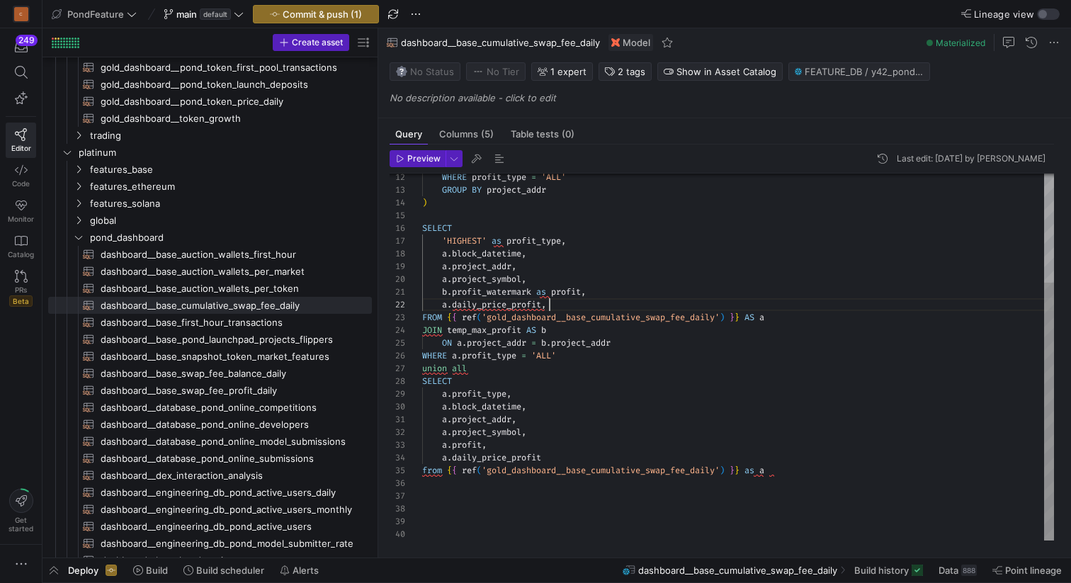
click at [586, 304] on div "GROUP BY project_addr ) SELECT 'HIGHEST' as profit_type , a . block_datetime , …" at bounding box center [738, 279] width 632 height 521
click at [542, 238] on div "GROUP BY project_addr ) SELECT 'HIGHEST' as profit_type , a . block_datetime , …" at bounding box center [738, 279] width 632 height 521
click at [509, 254] on div "GROUP BY project_addr ) SELECT 'HIGHEST' as profit_type , a . block_datetime , …" at bounding box center [738, 279] width 632 height 521
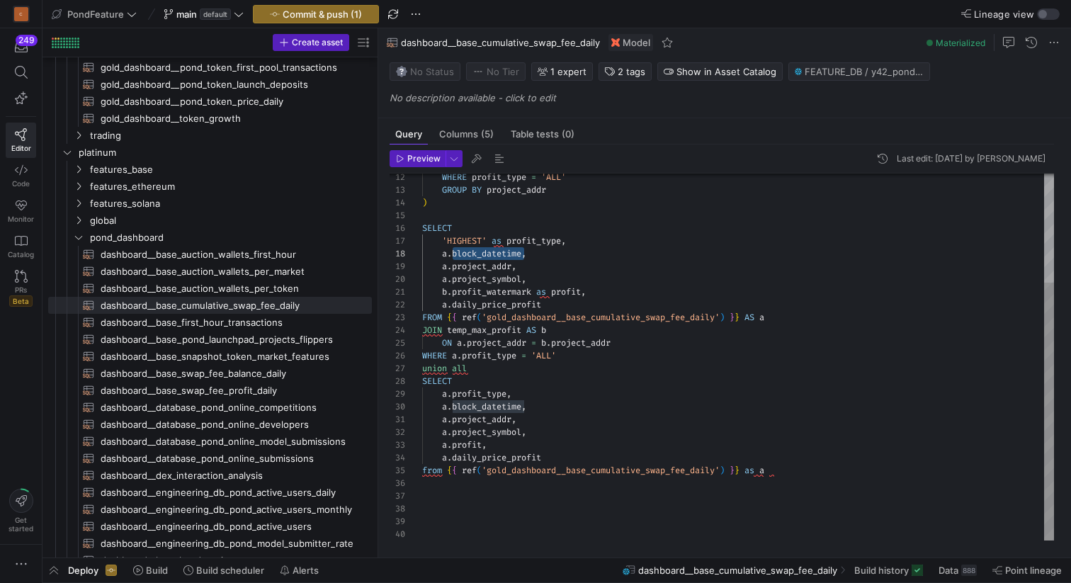
click at [504, 265] on div "GROUP BY project_addr ) SELECT 'HIGHEST' as profit_type , a . block_datetime , …" at bounding box center [738, 279] width 632 height 521
click at [506, 277] on div "GROUP BY project_addr ) SELECT 'HIGHEST' as profit_type , a . block_datetime , …" at bounding box center [738, 279] width 632 height 521
click at [501, 292] on div "GROUP BY project_addr ) SELECT 'HIGHEST' as profit_type , a . block_datetime , …" at bounding box center [738, 279] width 632 height 521
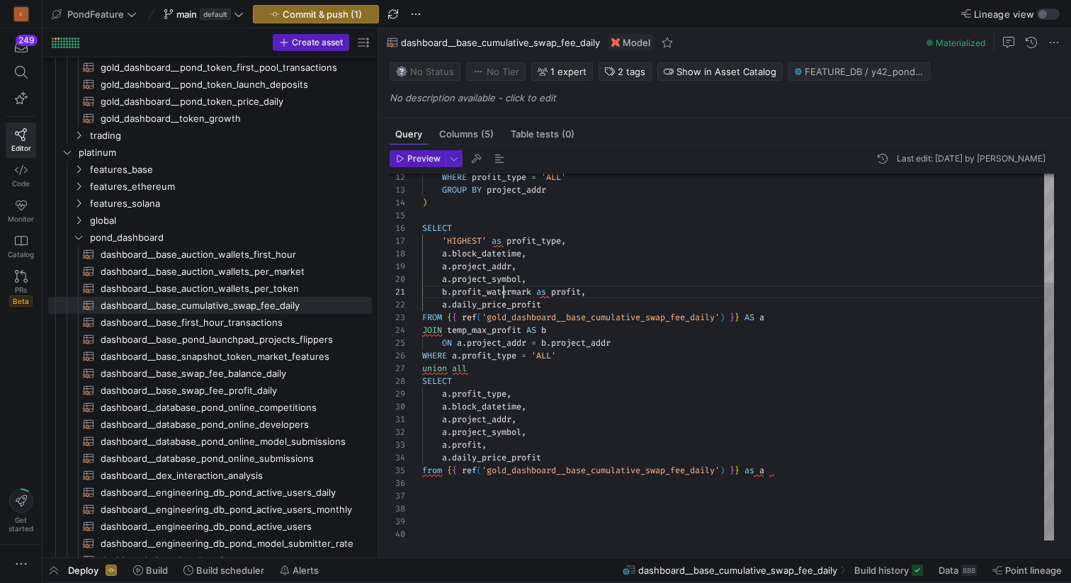
click at [501, 292] on div "GROUP BY project_addr ) SELECT 'HIGHEST' as profit_type , a . block_datetime , …" at bounding box center [738, 279] width 632 height 521
click at [563, 289] on div "GROUP BY project_addr ) SELECT 'HIGHEST' as profit_type , a . block_datetime , …" at bounding box center [738, 279] width 632 height 521
click at [523, 302] on div "GROUP BY project_addr ) SELECT 'HIGHEST' as profit_type , a . block_datetime , …" at bounding box center [738, 279] width 632 height 521
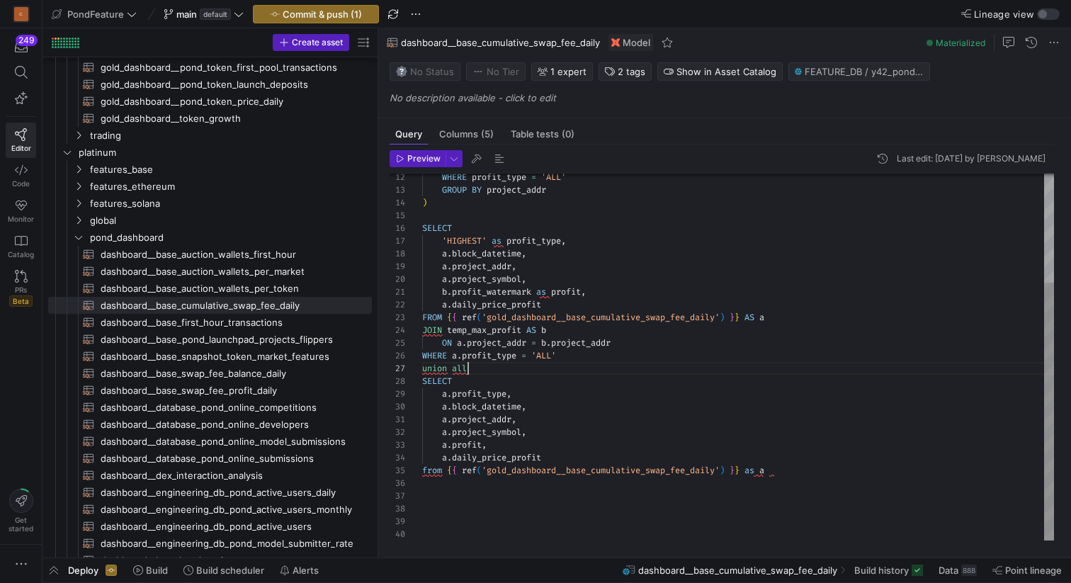
click at [505, 366] on div "GROUP BY project_addr ) SELECT 'HIGHEST' as profit_type , a . block_datetime , …" at bounding box center [738, 279] width 632 height 521
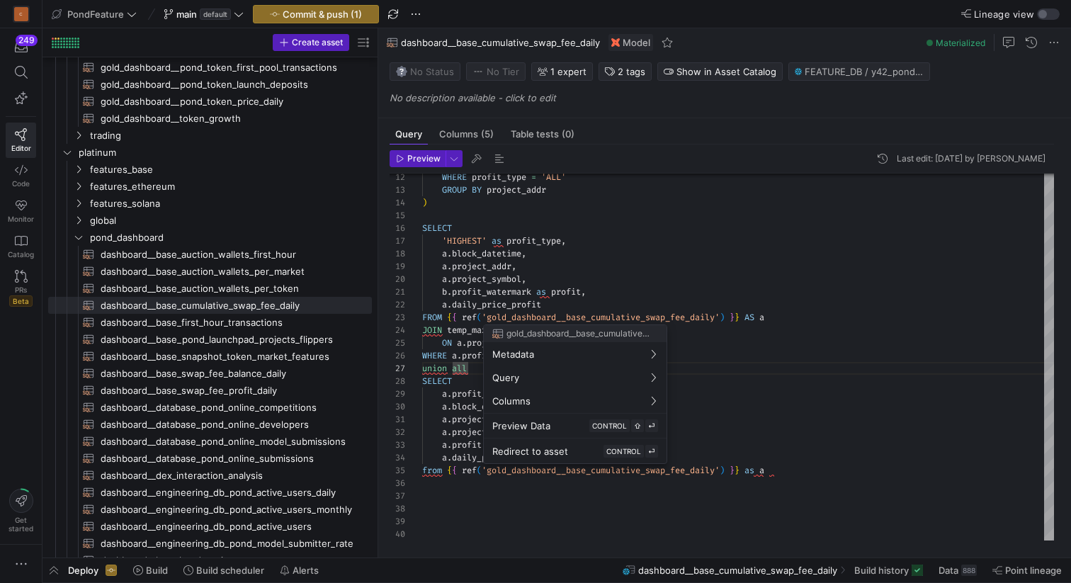
click at [774, 467] on div at bounding box center [535, 291] width 1071 height 583
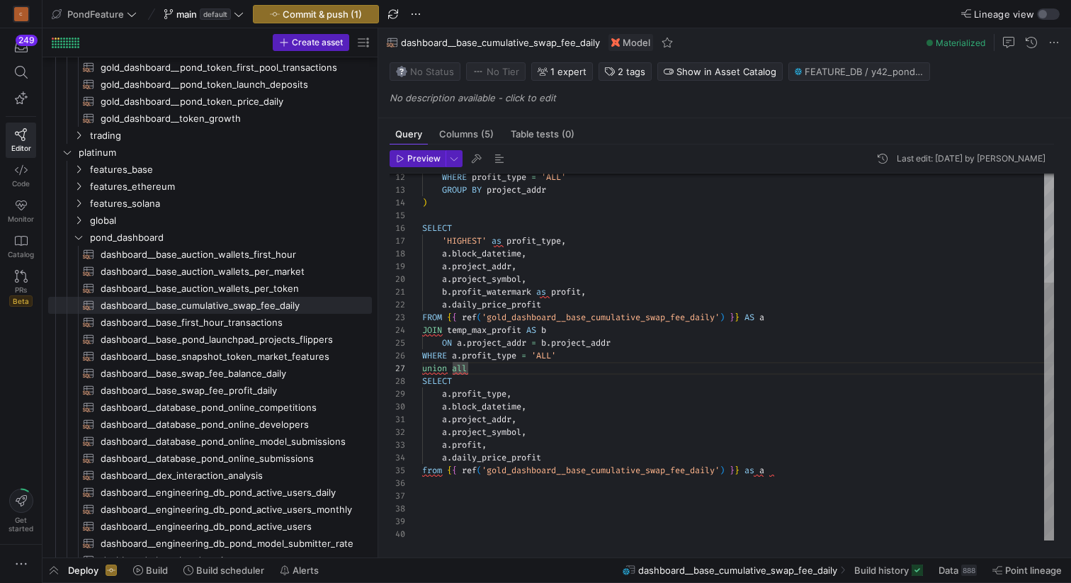
type textarea "a.project_addr, a.project_symbol, a.profit, a.daily_price_profit from {{ ref('g…"
click at [787, 468] on div "GROUP BY project_addr ) SELECT 'HIGHEST' as profit_type , a . block_datetime , …" at bounding box center [738, 279] width 632 height 521
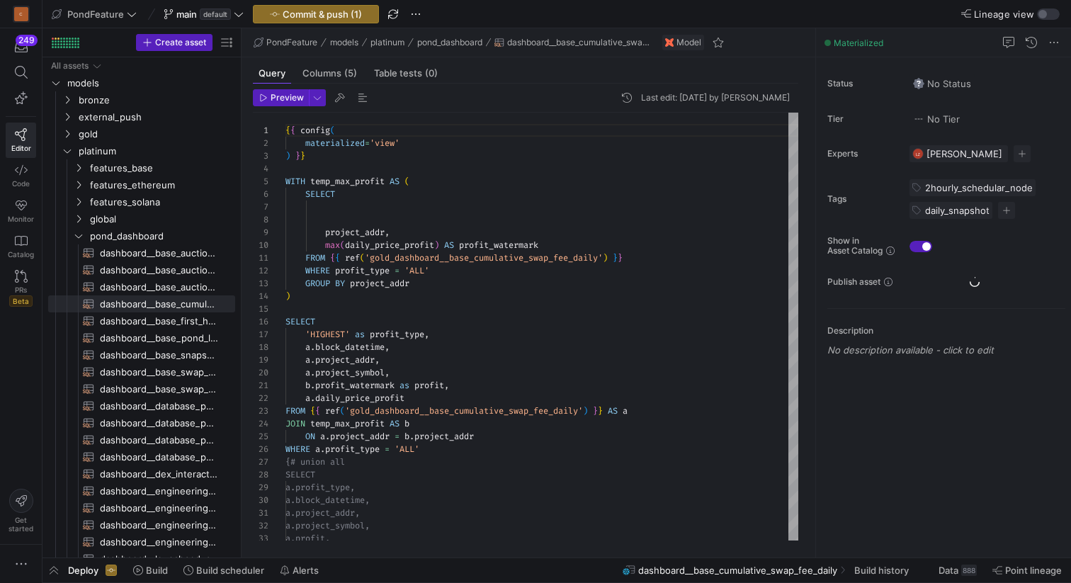
scroll to position [127, 0]
click at [465, 222] on div "{ { config ( materialized = 'view' ) } } WITH temp_max_profit AS ( SELECT proje…" at bounding box center [541, 373] width 513 height 521
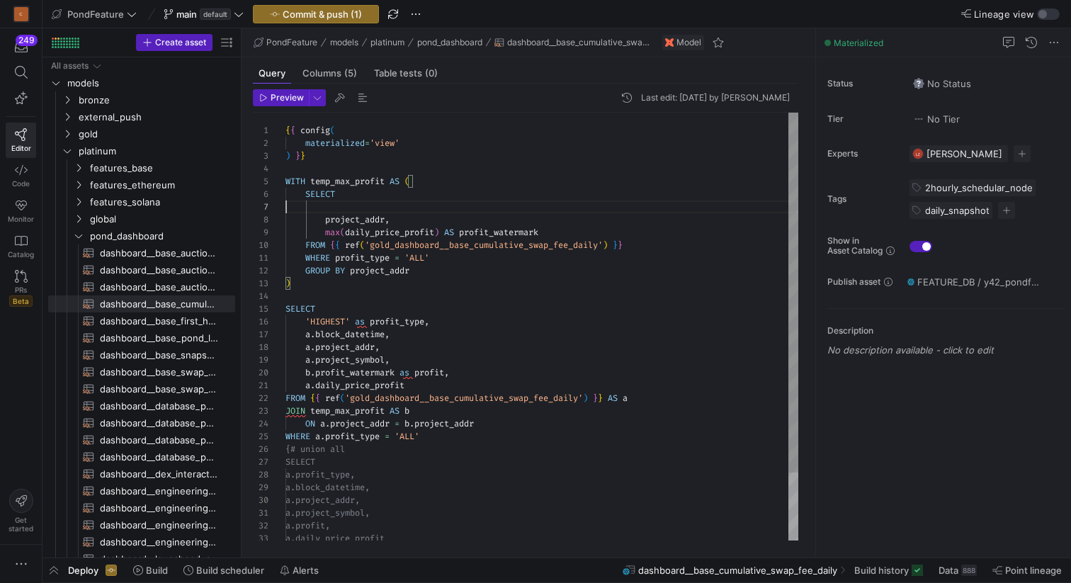
scroll to position [64, 51]
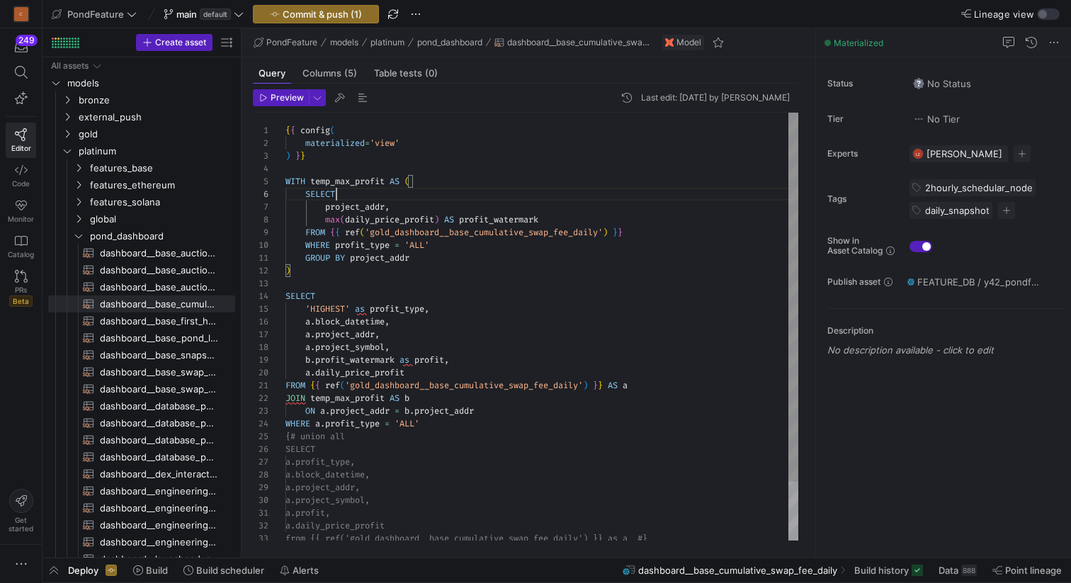
click at [439, 422] on div "{ { config ( materialized = 'view' ) } } WITH temp_max_profit AS ( SELECT proje…" at bounding box center [541, 361] width 513 height 496
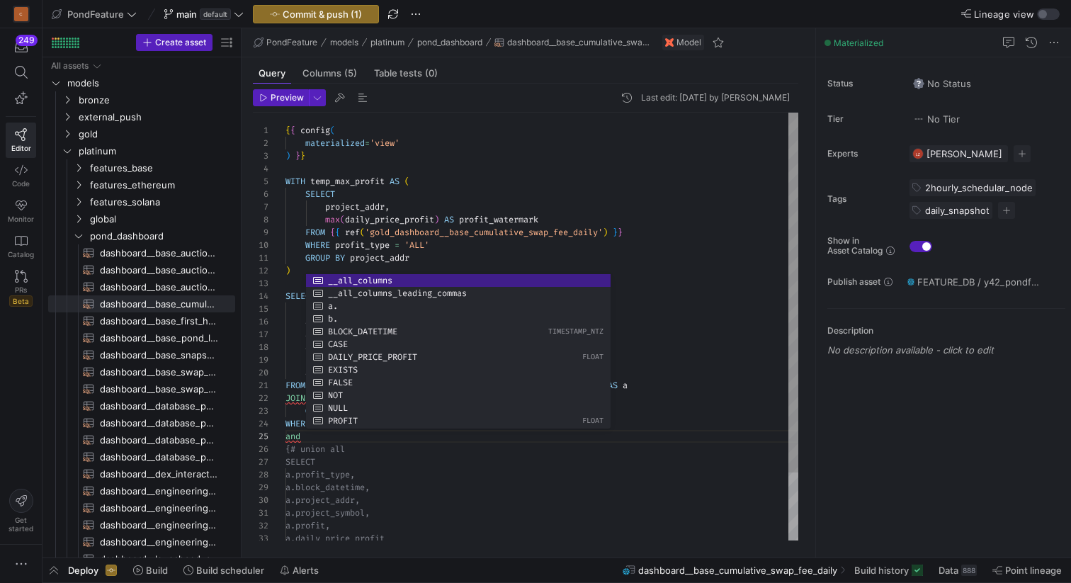
click at [408, 194] on div "{ { config ( materialized = 'view' ) } } WITH temp_max_profit AS ( SELECT proje…" at bounding box center [541, 367] width 513 height 508
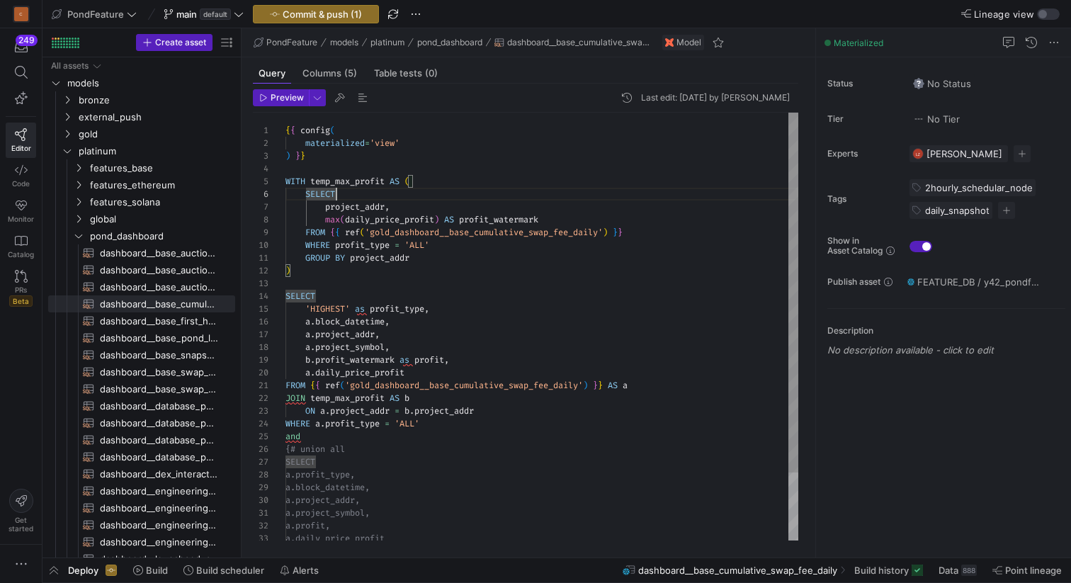
click at [352, 336] on div "{ { config ( materialized = 'view' ) } } WITH temp_max_profit AS ( SELECT proje…" at bounding box center [541, 367] width 513 height 508
click at [326, 433] on div "{ { config ( materialized = 'view' ) } } WITH temp_max_profit AS ( SELECT proje…" at bounding box center [541, 367] width 513 height 508
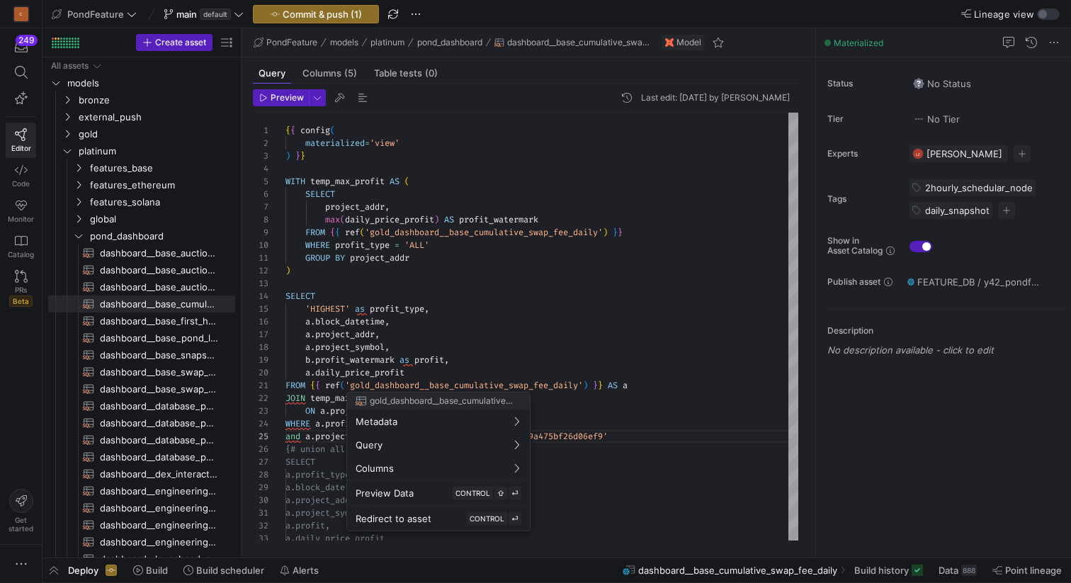
click at [634, 432] on div at bounding box center [535, 291] width 1071 height 583
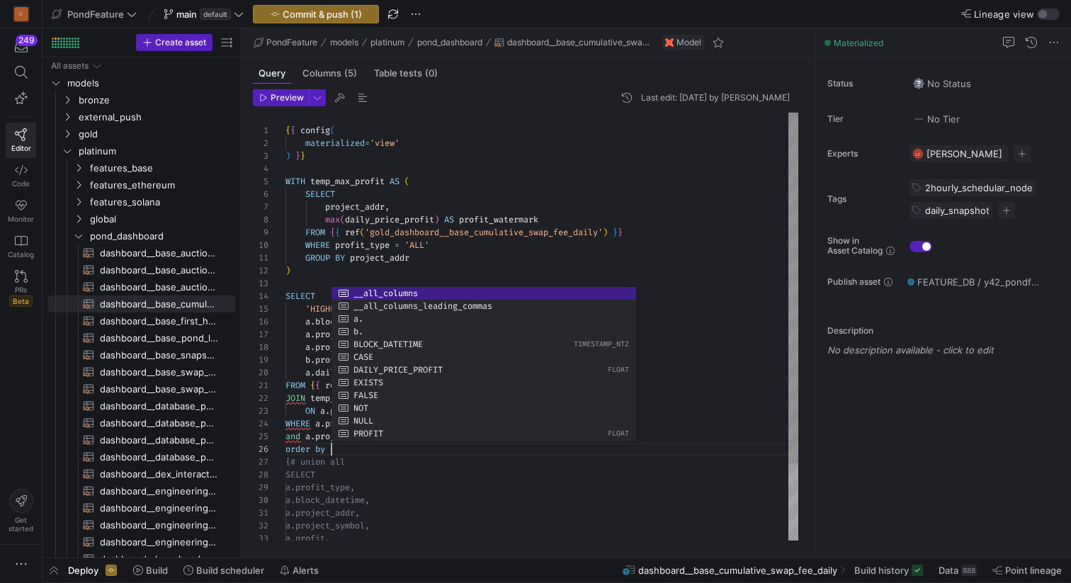
scroll to position [76, 5]
click at [292, 336] on div "{ { config ( materialized = 'view' ) } } WITH temp_max_profit AS ( SELECT proje…" at bounding box center [541, 373] width 513 height 521
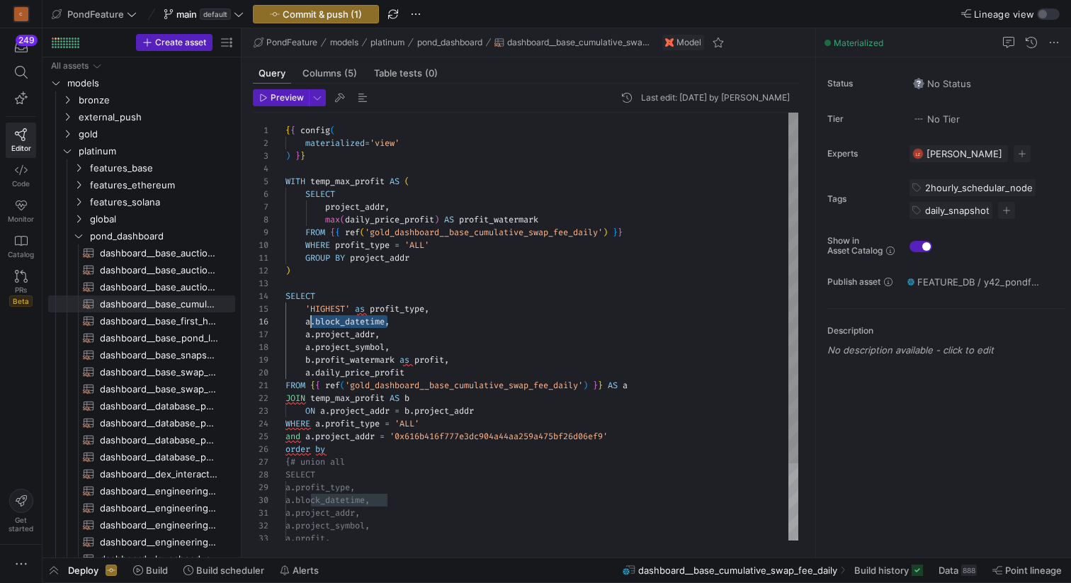
scroll to position [64, 21]
drag, startPoint x: 389, startPoint y: 320, endPoint x: 305, endPoint y: 321, distance: 84.3
click at [305, 321] on div "{ { config ( materialized = 'view' ) } } WITH temp_max_profit AS ( SELECT proje…" at bounding box center [541, 373] width 513 height 521
click at [351, 452] on div "{ { config ( materialized = 'view' ) } } WITH temp_max_profit AS ( SELECT proje…" at bounding box center [541, 373] width 513 height 521
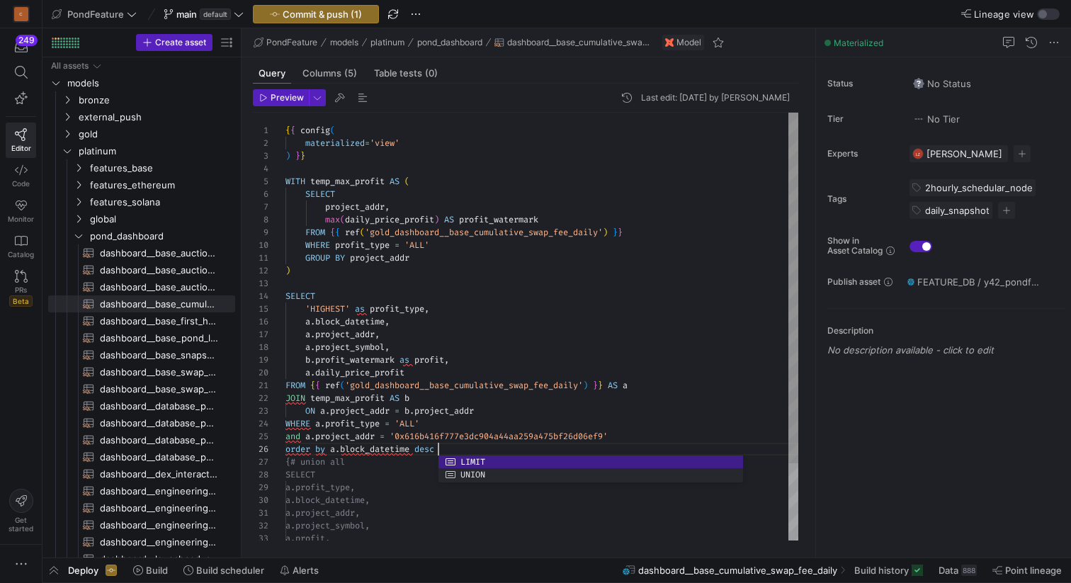
scroll to position [64, 153]
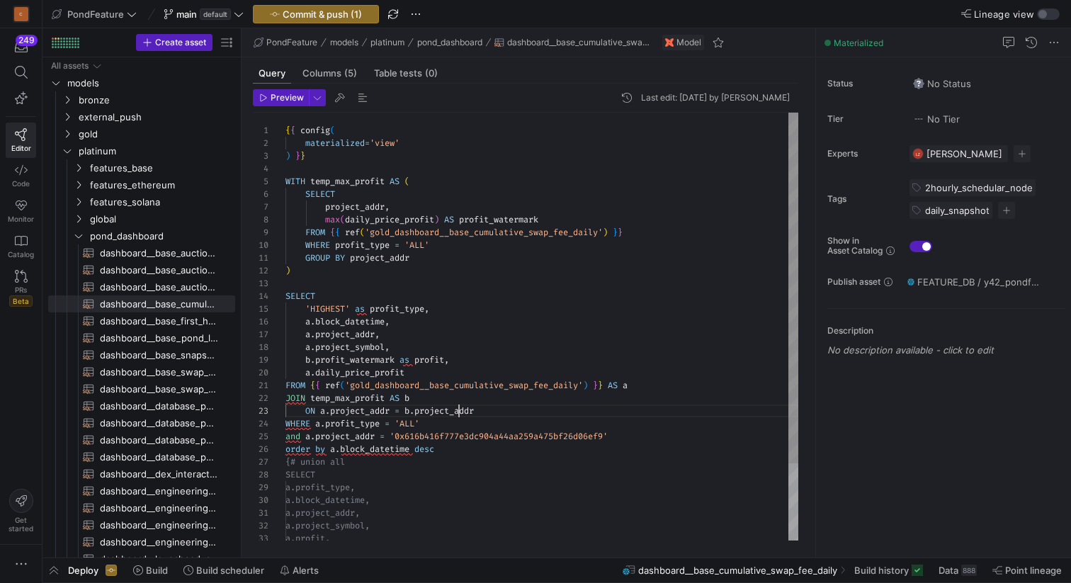
click at [460, 412] on div "{ { config ( materialized = 'view' ) } } WITH temp_max_profit AS ( SELECT proje…" at bounding box center [541, 373] width 513 height 521
click at [448, 418] on div "{ { config ( materialized = 'view' ) } } WITH temp_max_profit AS ( SELECT proje…" at bounding box center [541, 373] width 513 height 521
click at [268, 92] on button "Preview" at bounding box center [281, 97] width 56 height 17
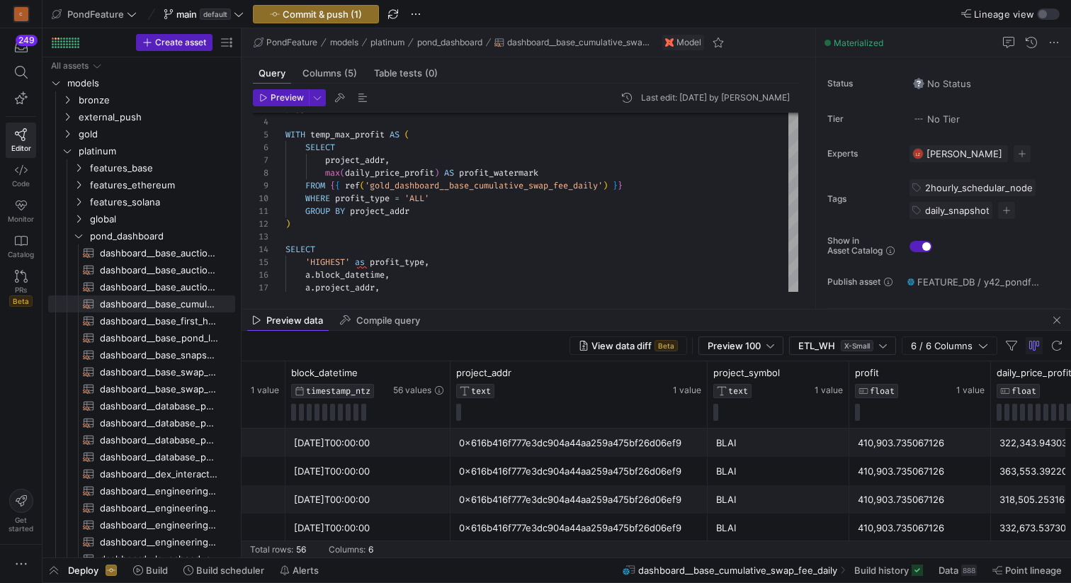
scroll to position [0, 0]
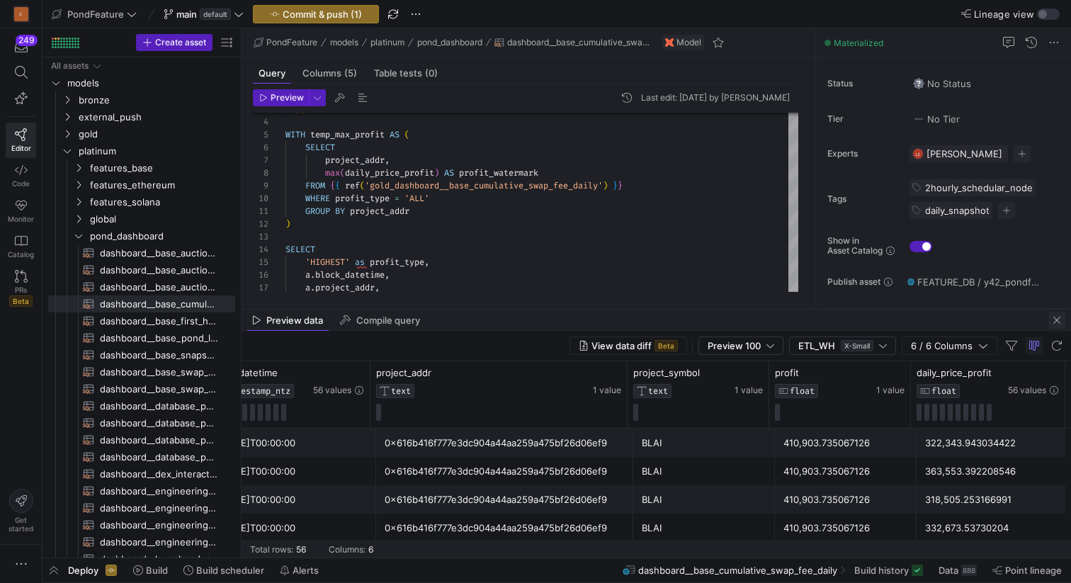
click at [1052, 319] on span "button" at bounding box center [1056, 320] width 17 height 17
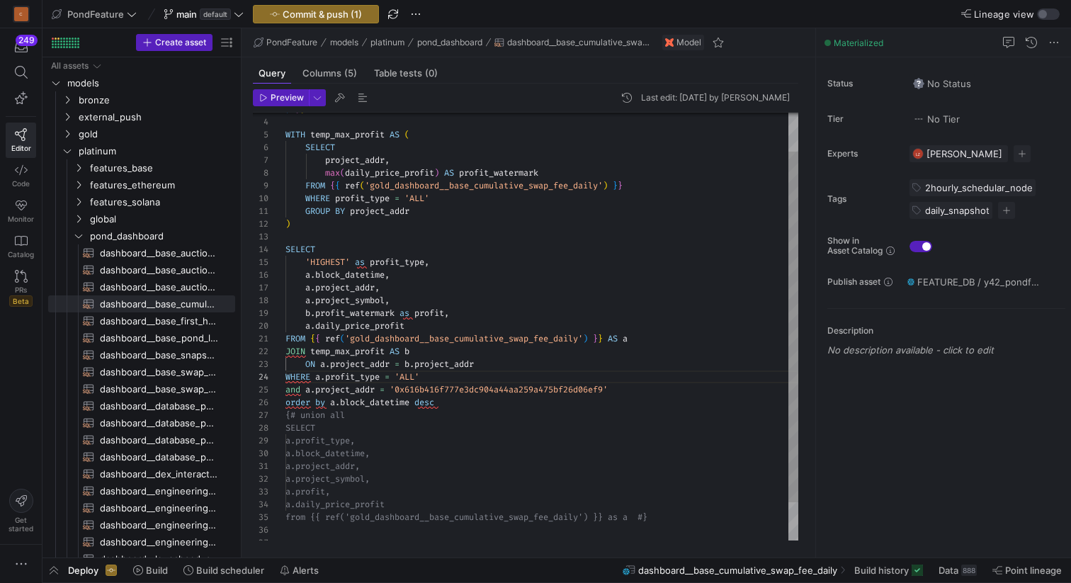
click at [426, 423] on div "a . project_addr , a . block_datetime , 'HIGHEST' as profit_type , SELECT ) GRO…" at bounding box center [541, 326] width 513 height 521
click at [394, 419] on div "a . project_addr , a . block_datetime , 'HIGHEST' as profit_type , SELECT ) GRO…" at bounding box center [541, 326] width 513 height 521
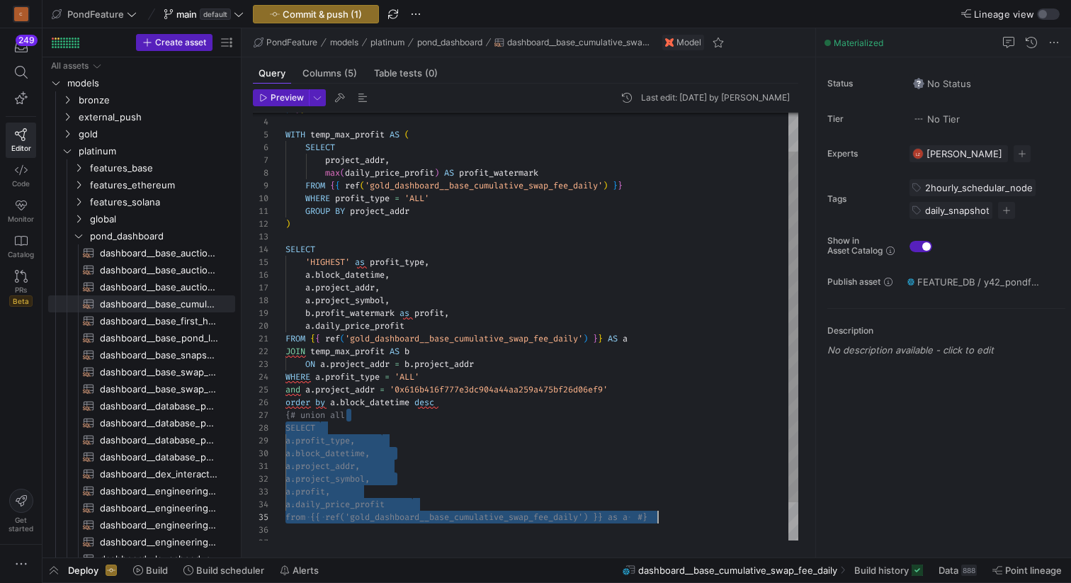
click at [669, 521] on div "a . project_addr , a . block_datetime , 'HIGHEST' as profit_type , SELECT ) GRO…" at bounding box center [541, 326] width 513 height 521
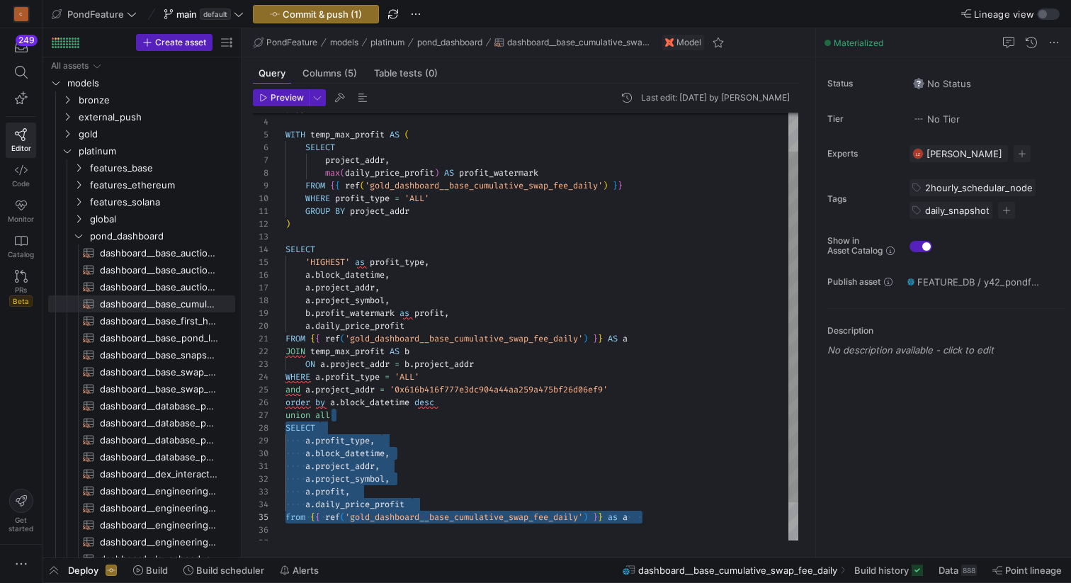
click at [557, 446] on div "a . project_addr , a . block_datetime , 'HIGHEST' as profit_type , SELECT ) GRO…" at bounding box center [541, 326] width 513 height 521
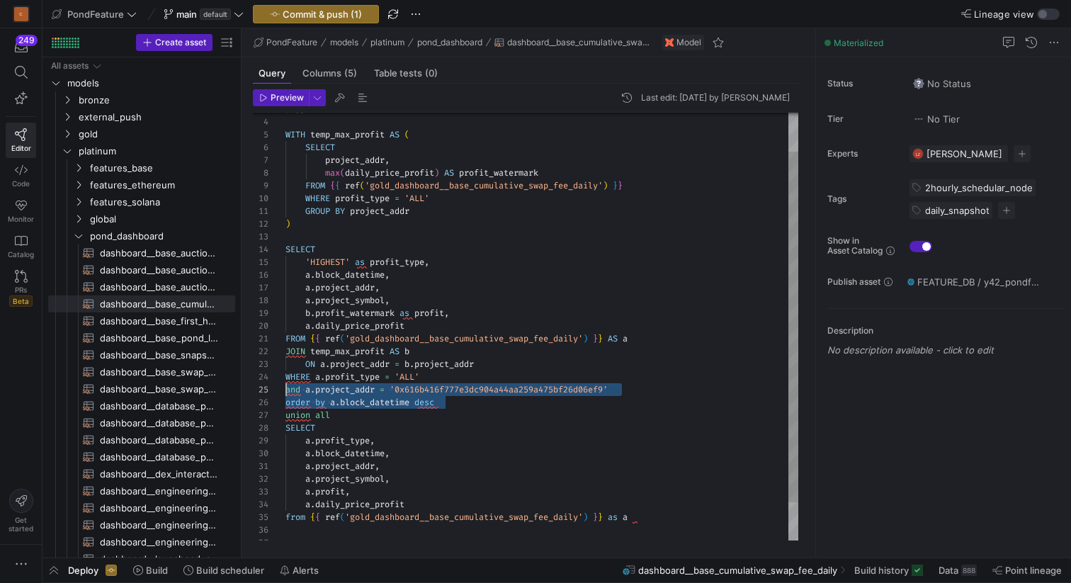
drag, startPoint x: 463, startPoint y: 403, endPoint x: 279, endPoint y: 390, distance: 184.6
click at [285, 390] on div "a . project_addr , a . block_datetime , 'HIGHEST' as profit_type , SELECT ) GRO…" at bounding box center [541, 326] width 513 height 521
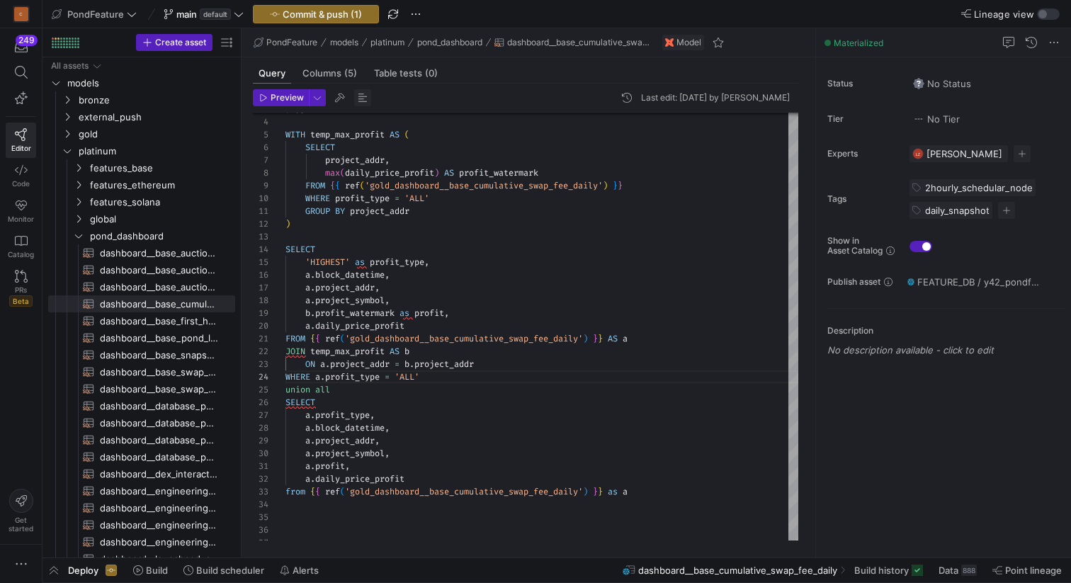
click at [359, 99] on span "button" at bounding box center [362, 97] width 17 height 17
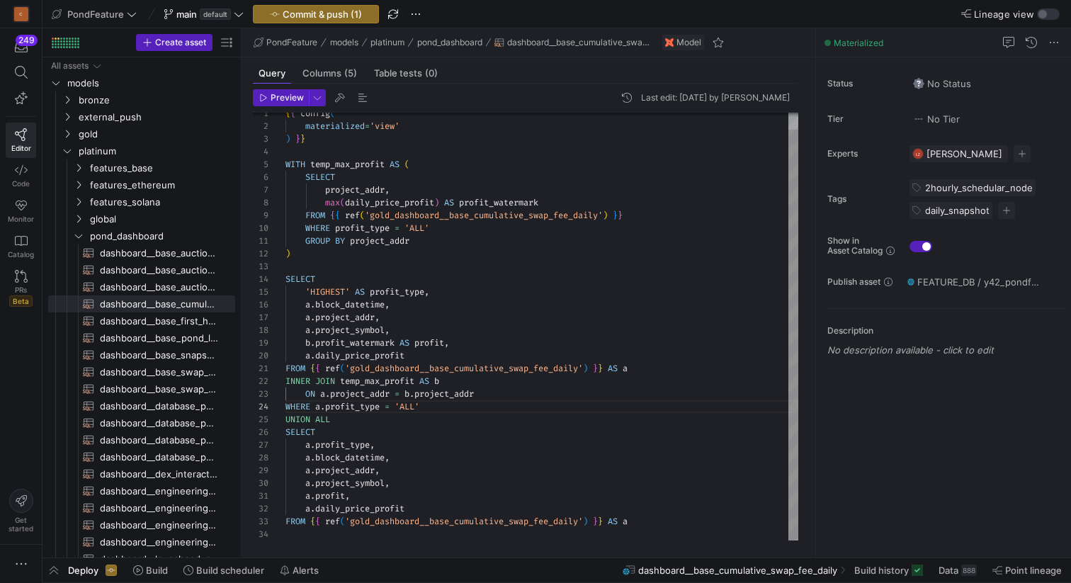
click at [535, 352] on div "a . project_addr , a . block_datetime , 'HIGHEST' AS profit_type , SELECT ) GRO…" at bounding box center [541, 318] width 513 height 445
type textarea "FROM {{ ref('gold_dashboard__base_cumulative_swap_fee_daily') }} AS a INNER JOI…"
click at [503, 390] on div "a . project_addr , a . block_datetime , 'HIGHEST' AS profit_type , SELECT ) GRO…" at bounding box center [541, 318] width 513 height 445
click at [450, 403] on div "a . project_addr , a . block_datetime , 'HIGHEST' AS profit_type , SELECT ) GRO…" at bounding box center [541, 318] width 513 height 445
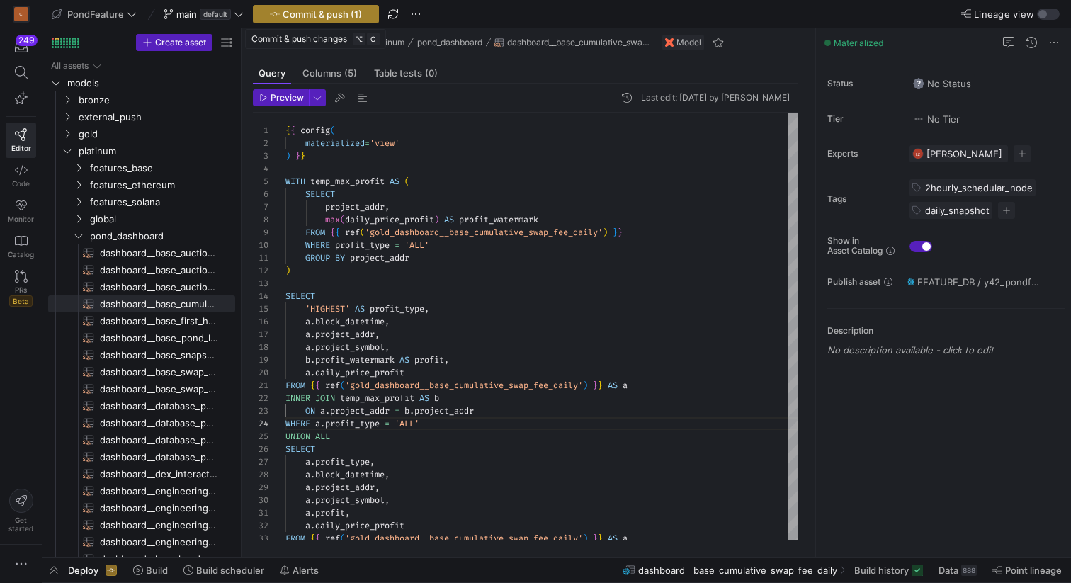
click at [326, 11] on span "Commit & push (1)" at bounding box center [322, 13] width 79 height 11
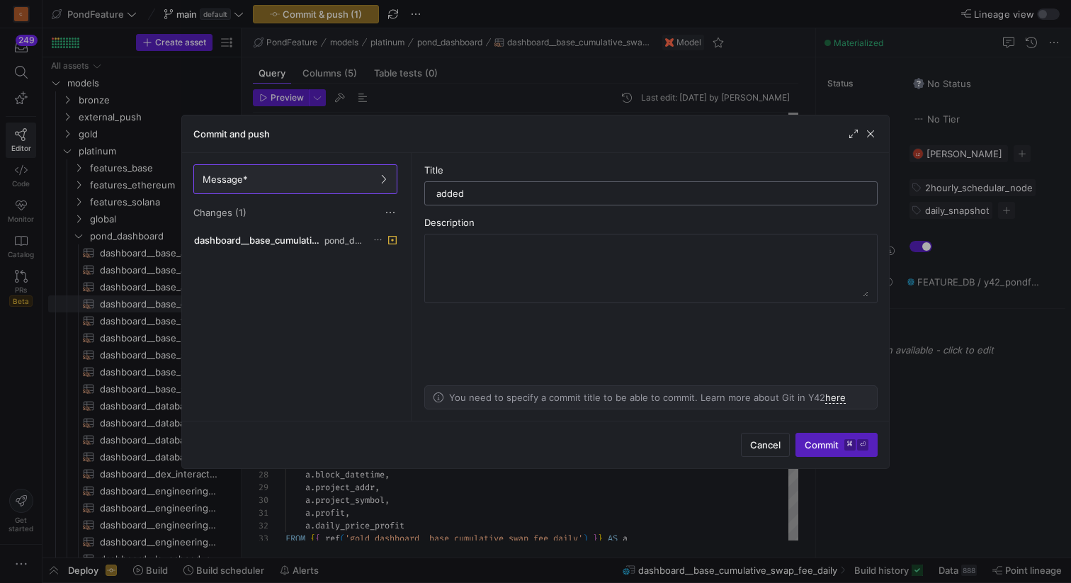
paste input "HIGHEST"
type input "added HIGHEST as profit type"
click at [819, 439] on span "Commit ⌘ ⏎" at bounding box center [836, 444] width 64 height 11
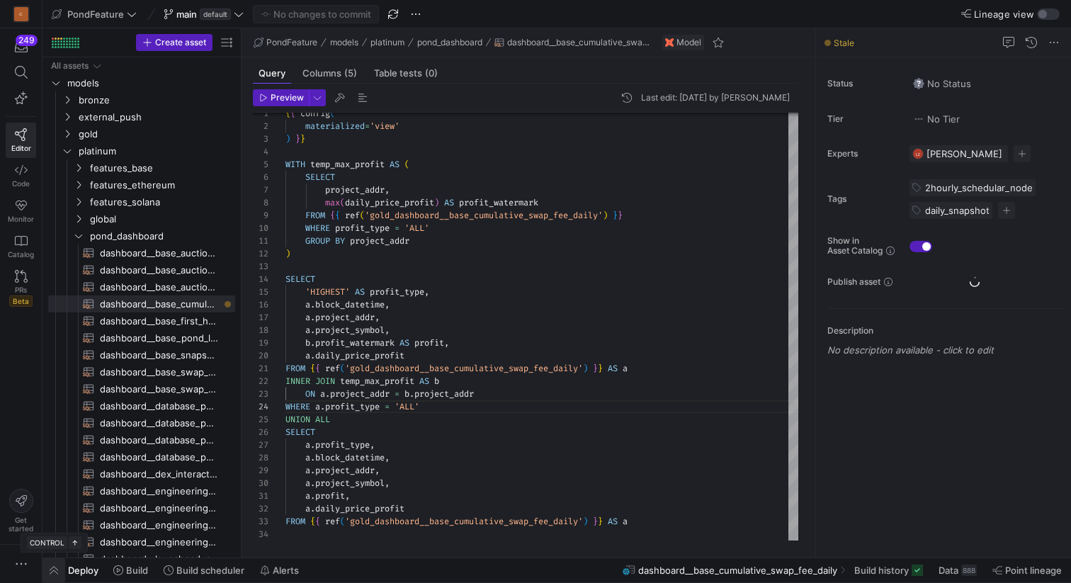
click at [53, 565] on span "button" at bounding box center [53, 570] width 23 height 24
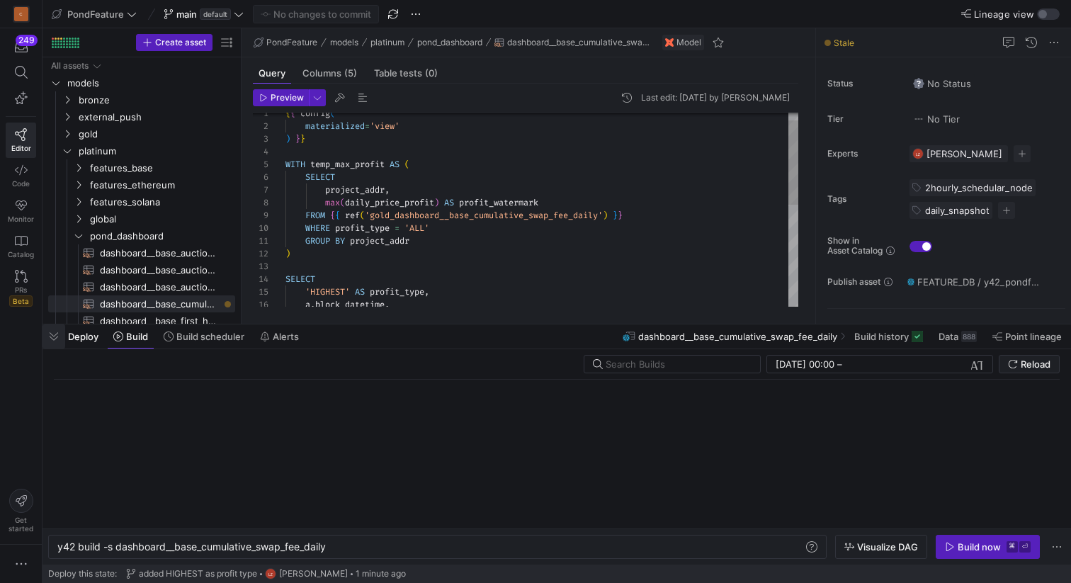
scroll to position [0, 271]
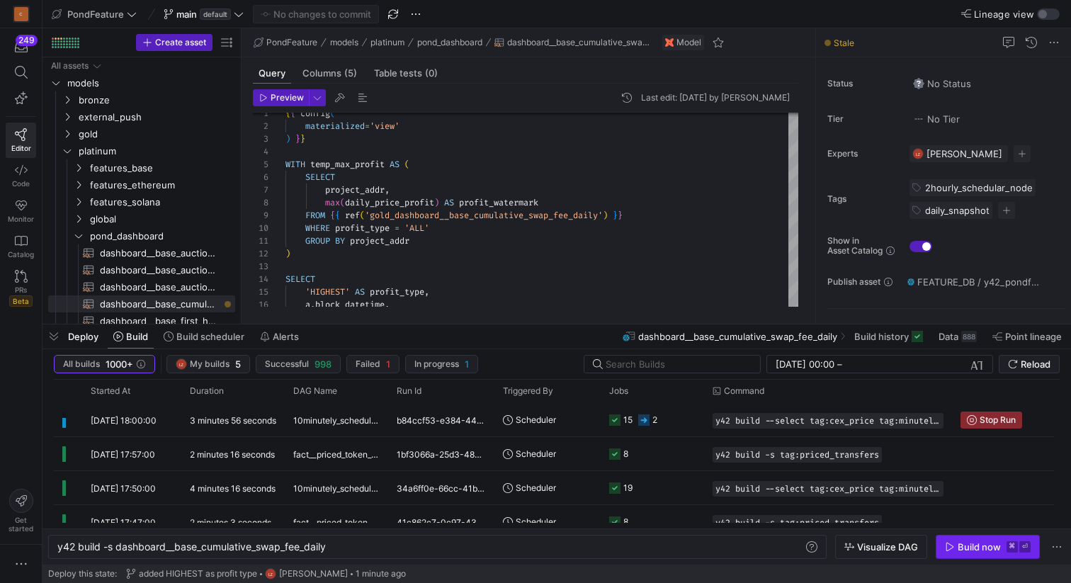
click at [960, 550] on div "Build now" at bounding box center [978, 546] width 43 height 11
